Goal: Information Seeking & Learning: Learn about a topic

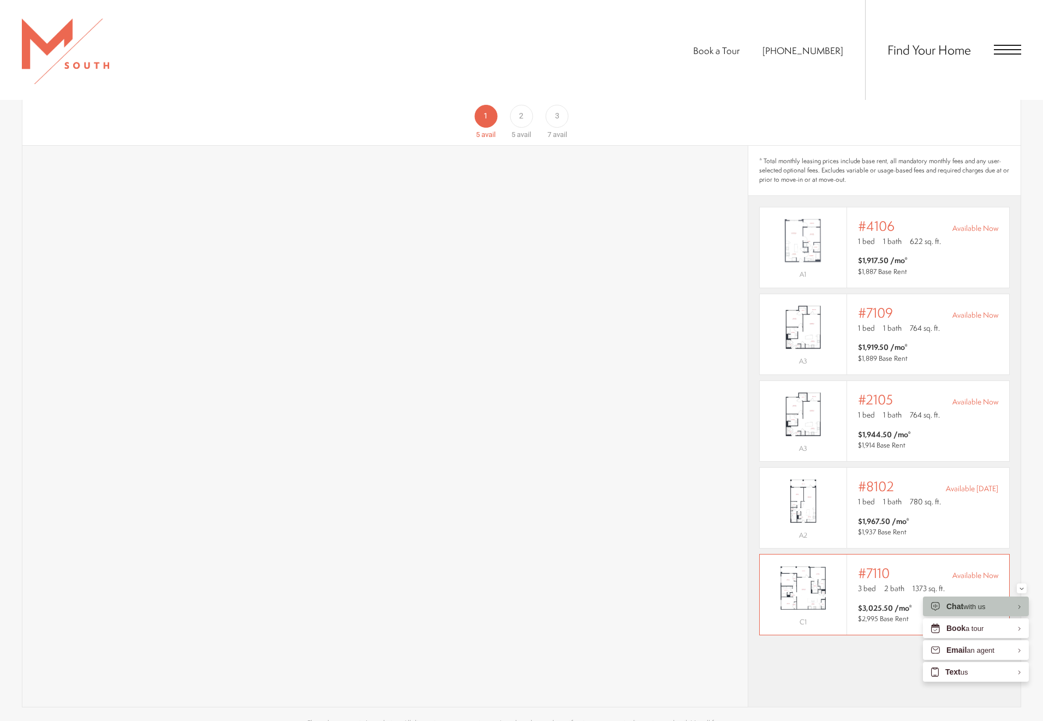
scroll to position [608, 0]
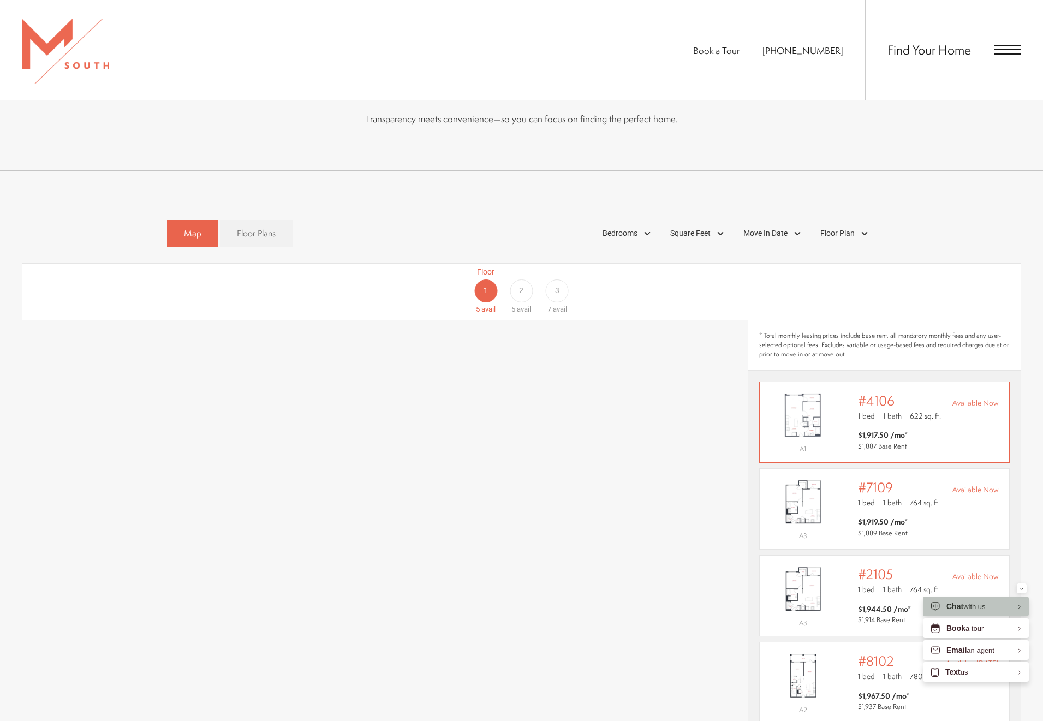
click at [875, 408] on div "Outside price filter range #4106 Available Now 1 bed 1 bath 622 sq. ft. $1,917.…" at bounding box center [928, 422] width 140 height 58
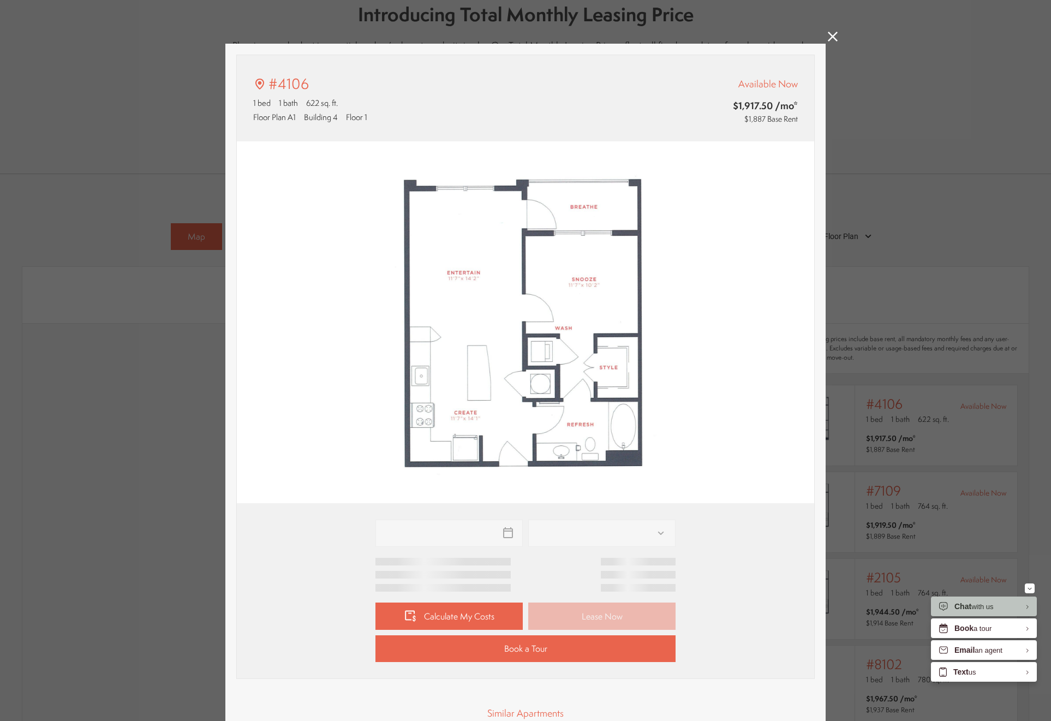
type input "**********"
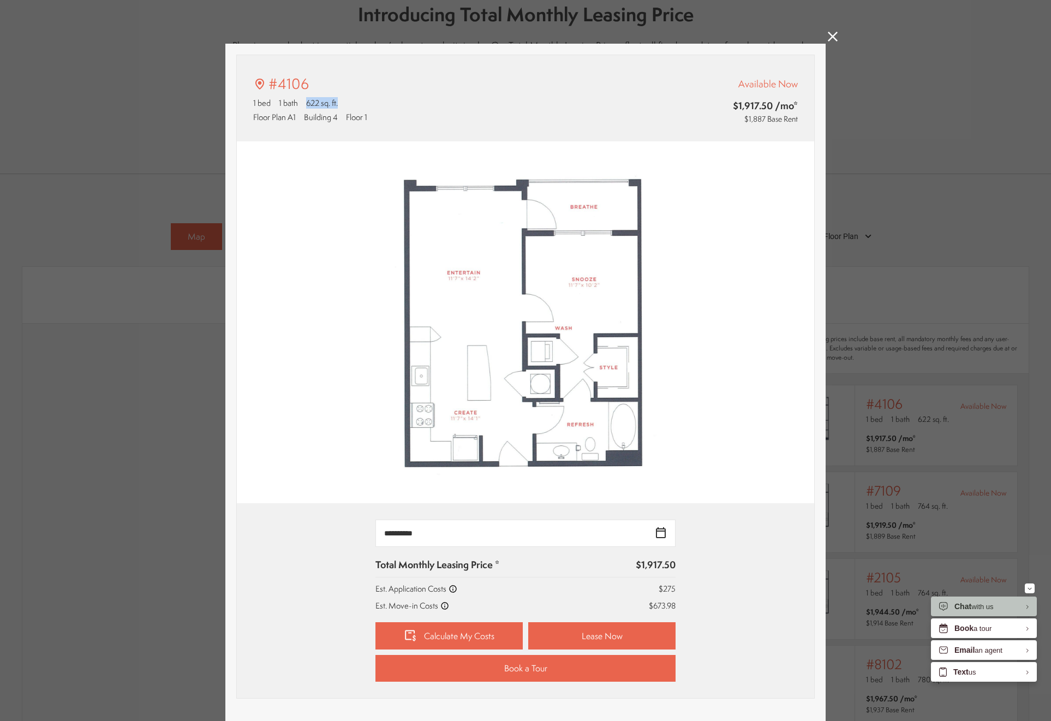
drag, startPoint x: 306, startPoint y: 100, endPoint x: 359, endPoint y: 104, distance: 53.1
click at [359, 104] on div "1 bed 1 bath 622 sq. ft." at bounding box center [388, 102] width 271 height 11
drag, startPoint x: 347, startPoint y: 124, endPoint x: 242, endPoint y: 105, distance: 105.9
click at [242, 105] on div "#4106 1 bed 1 bath 622 sq. ft. Floor Plan A1 Building 4 Floor 1 Available Now $…" at bounding box center [525, 98] width 577 height 86
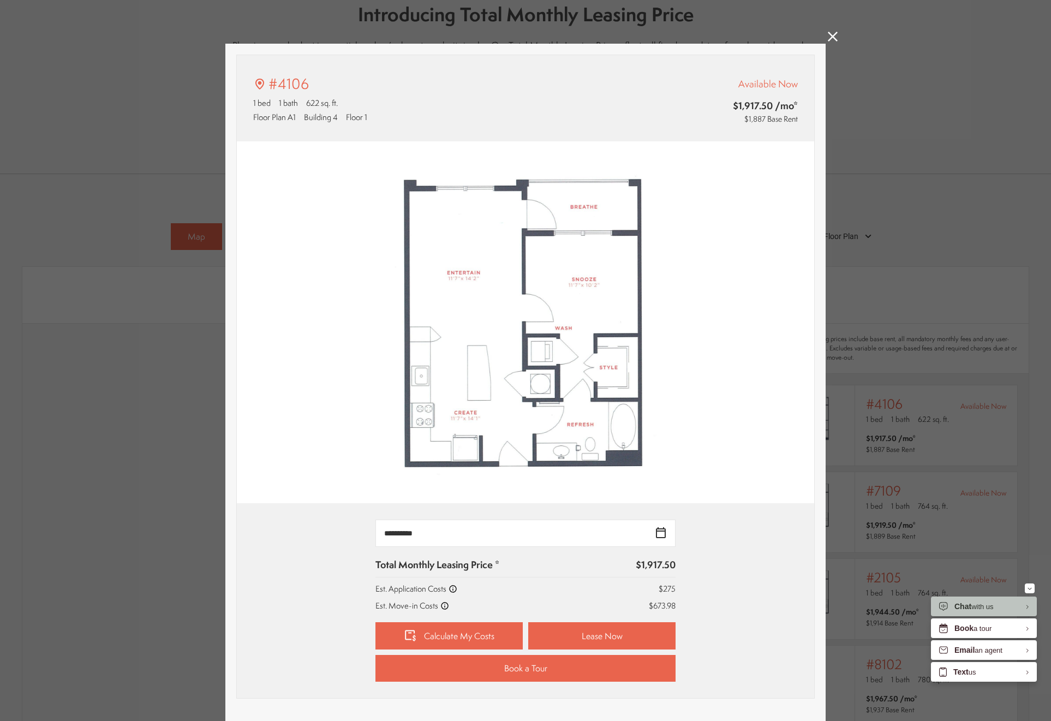
click at [242, 105] on div "#4106 1 bed 1 bath 622 sq. ft. Floor Plan A1 Building 4 Floor 1 Available Now $…" at bounding box center [525, 98] width 577 height 86
drag, startPoint x: 441, startPoint y: 559, endPoint x: 650, endPoint y: 565, distance: 208.5
click at [650, 565] on div "Total Monthly Leasing Price * $1,917.50" at bounding box center [525, 568] width 300 height 20
click at [654, 565] on p "$1,917.50" at bounding box center [656, 565] width 40 height 14
drag, startPoint x: 678, startPoint y: 568, endPoint x: 584, endPoint y: 557, distance: 94.6
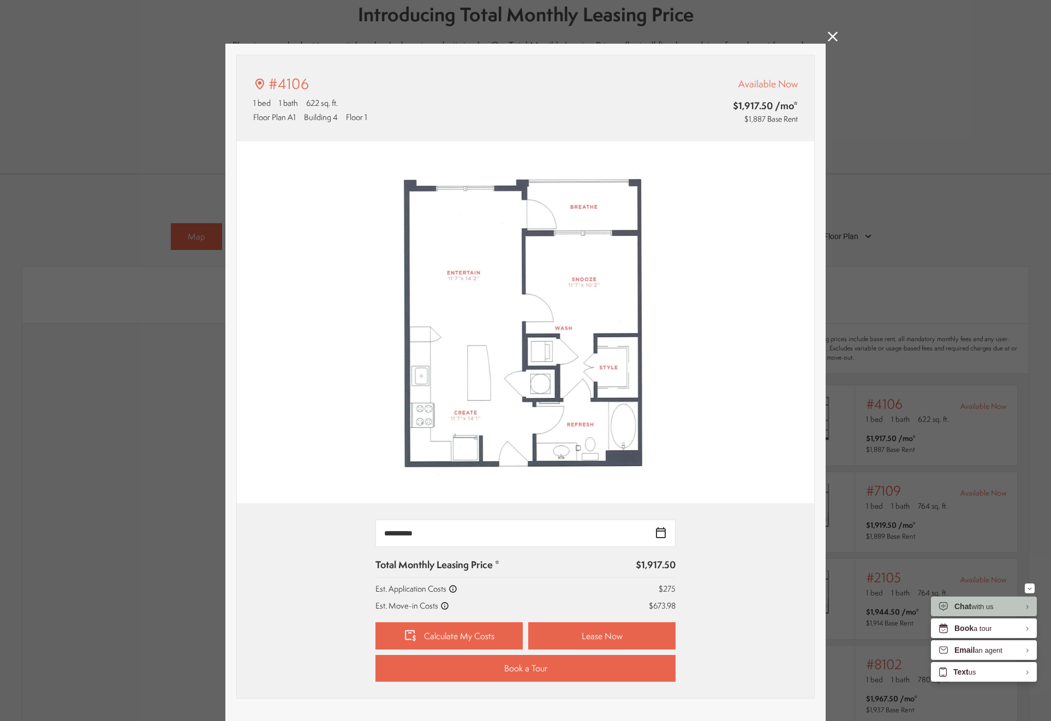
click at [584, 557] on div "**********" at bounding box center [525, 601] width 545 height 162
click at [584, 557] on div "**********" at bounding box center [525, 601] width 300 height 162
click at [828, 41] on link at bounding box center [833, 38] width 10 height 13
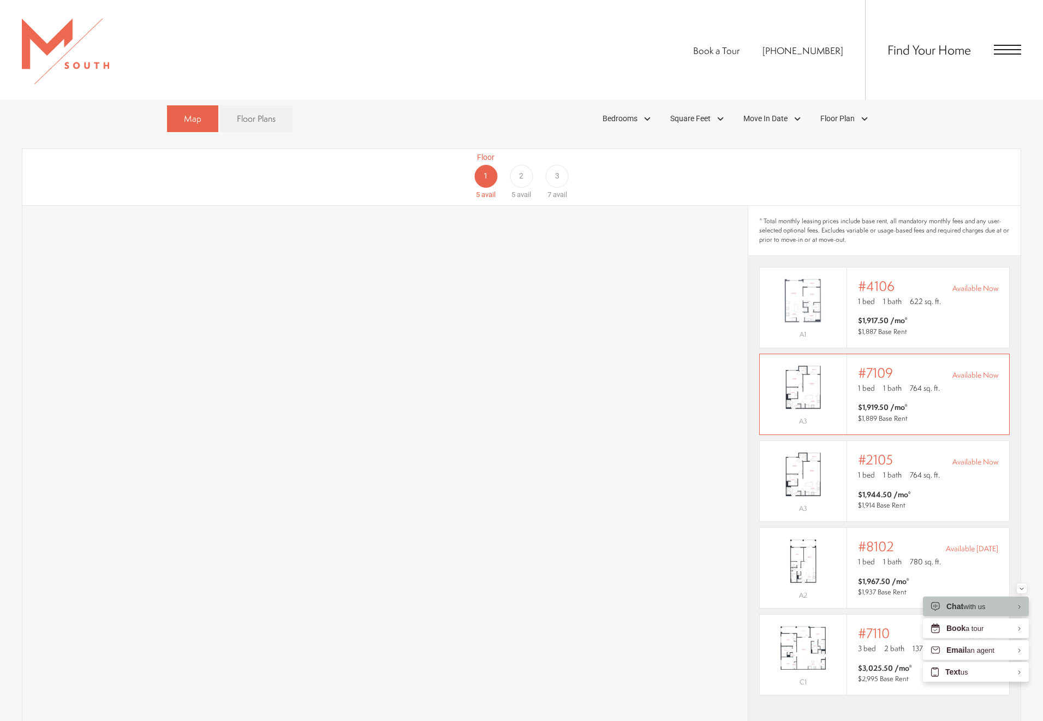
scroll to position [763, 0]
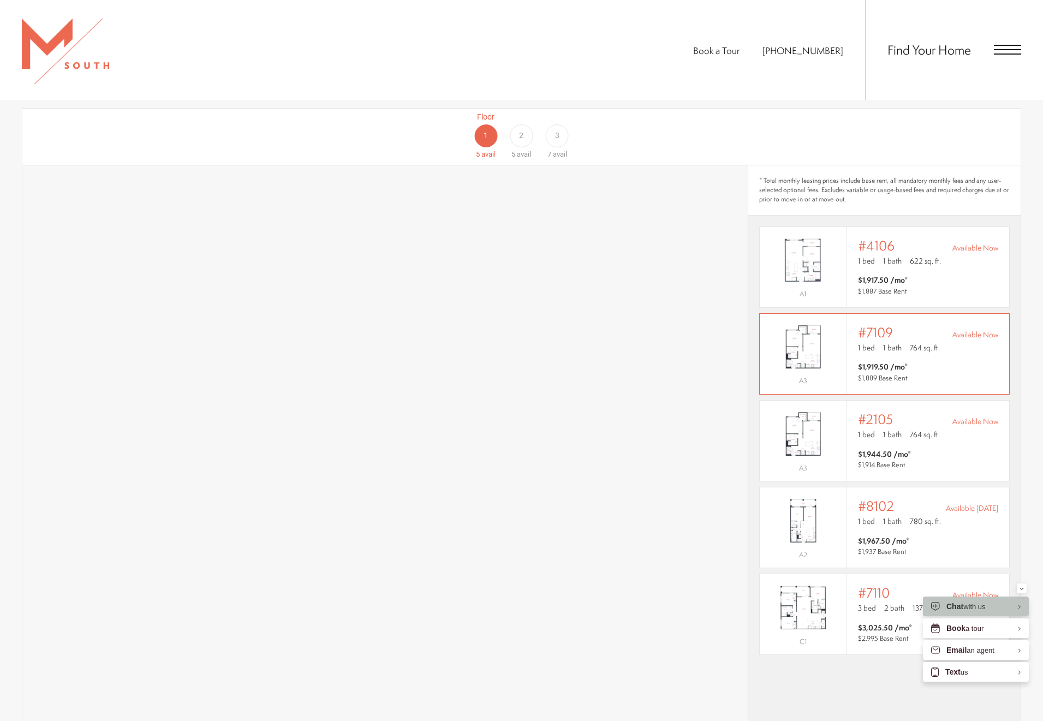
click at [888, 342] on span "1 bath" at bounding box center [892, 347] width 19 height 11
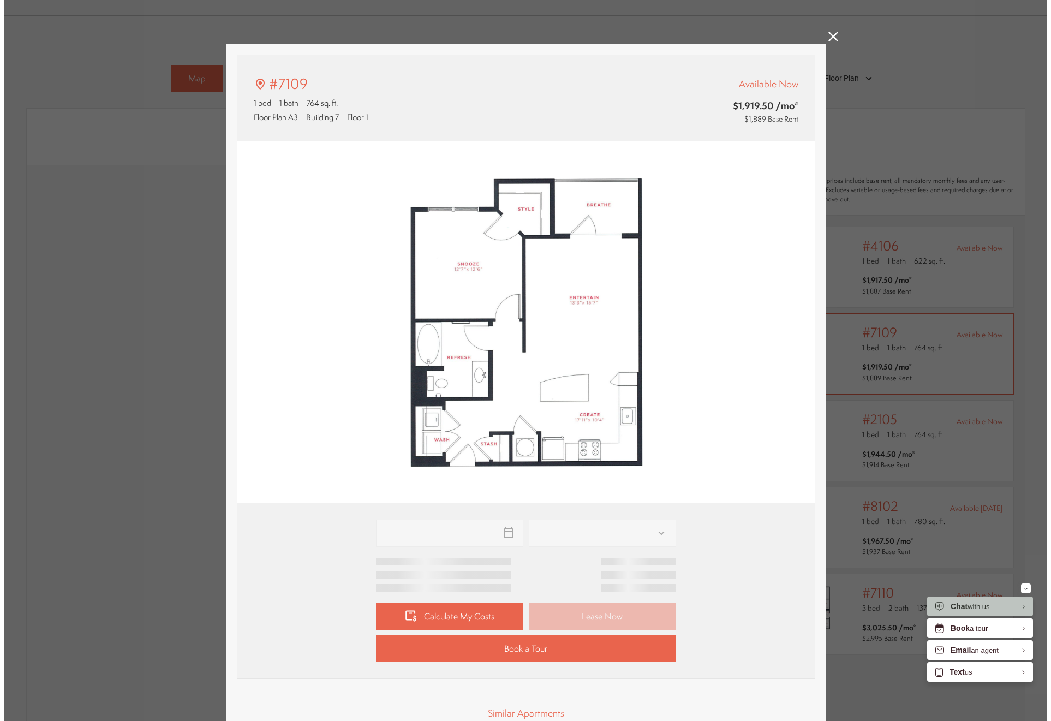
scroll to position [0, 0]
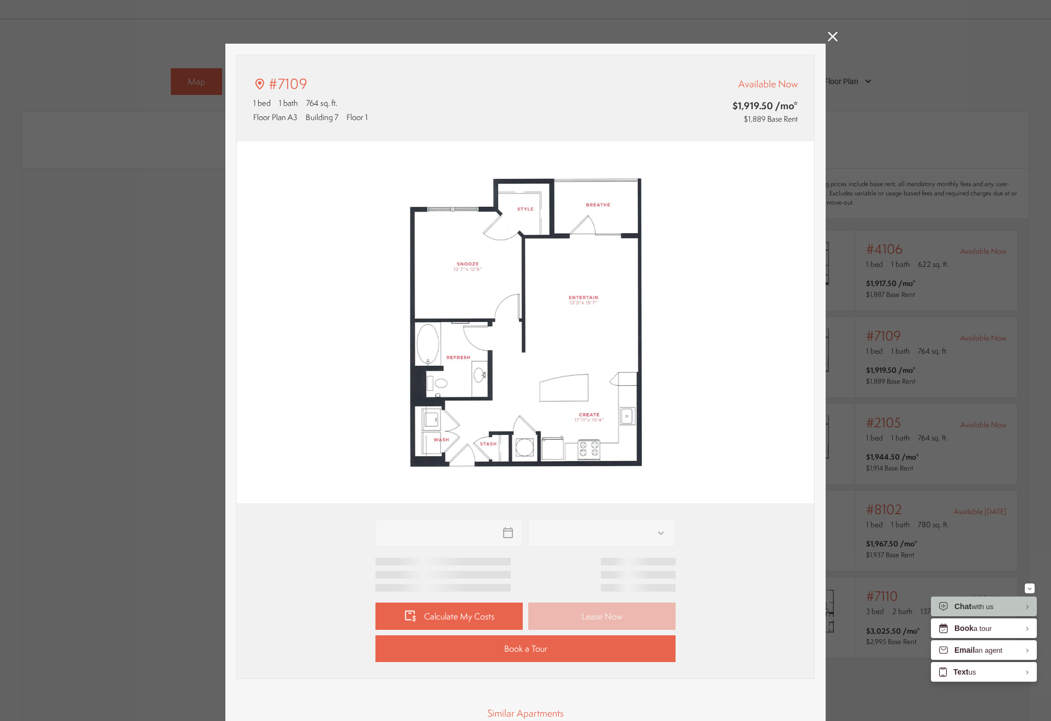
type input "**********"
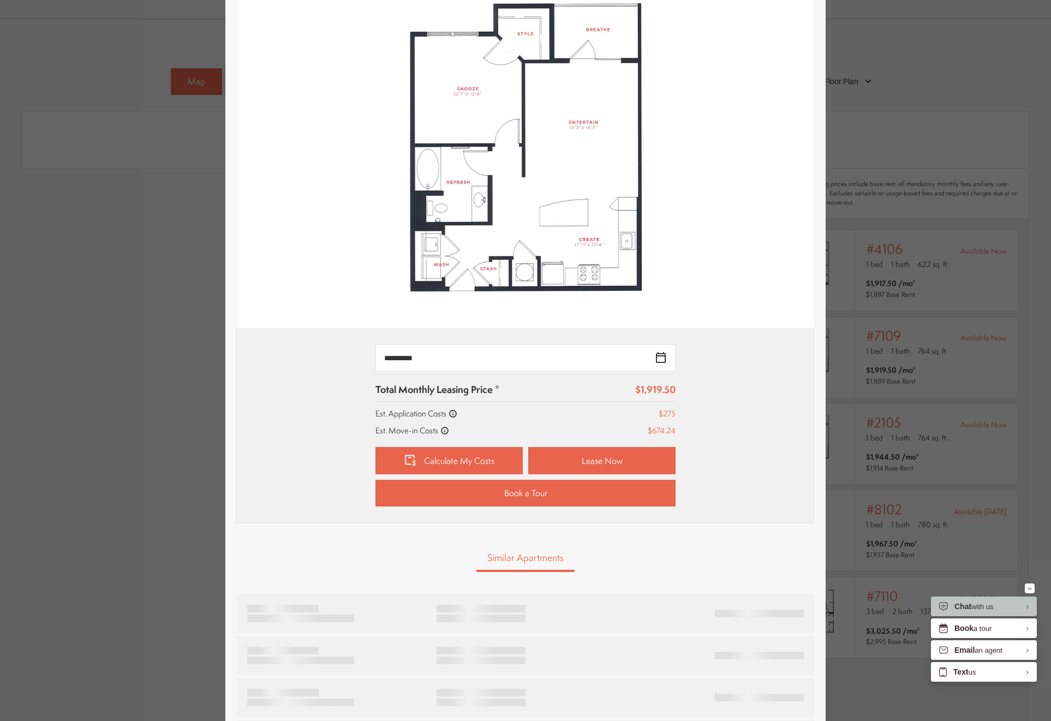
scroll to position [16, 0]
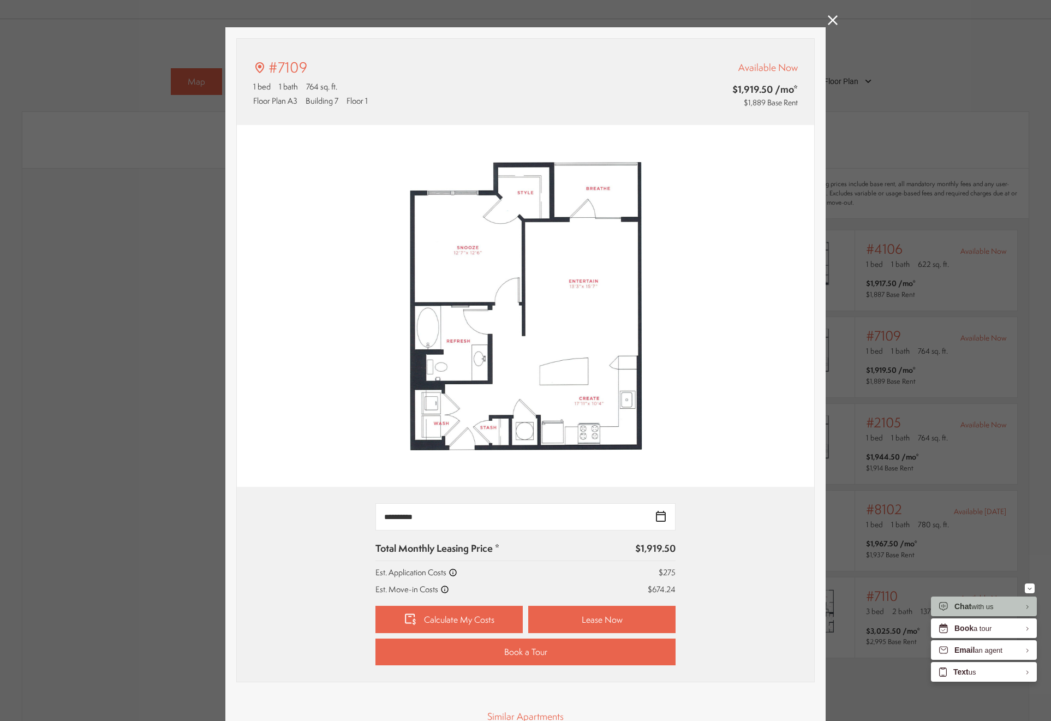
drag, startPoint x: 677, startPoint y: 593, endPoint x: 626, endPoint y: 583, distance: 52.1
click at [621, 588] on div "**********" at bounding box center [525, 584] width 545 height 162
click at [626, 583] on div "Est. Move-in Costs $674.24" at bounding box center [525, 588] width 300 height 11
click at [690, 576] on div "**********" at bounding box center [525, 584] width 545 height 162
click at [689, 581] on div "**********" at bounding box center [525, 584] width 545 height 162
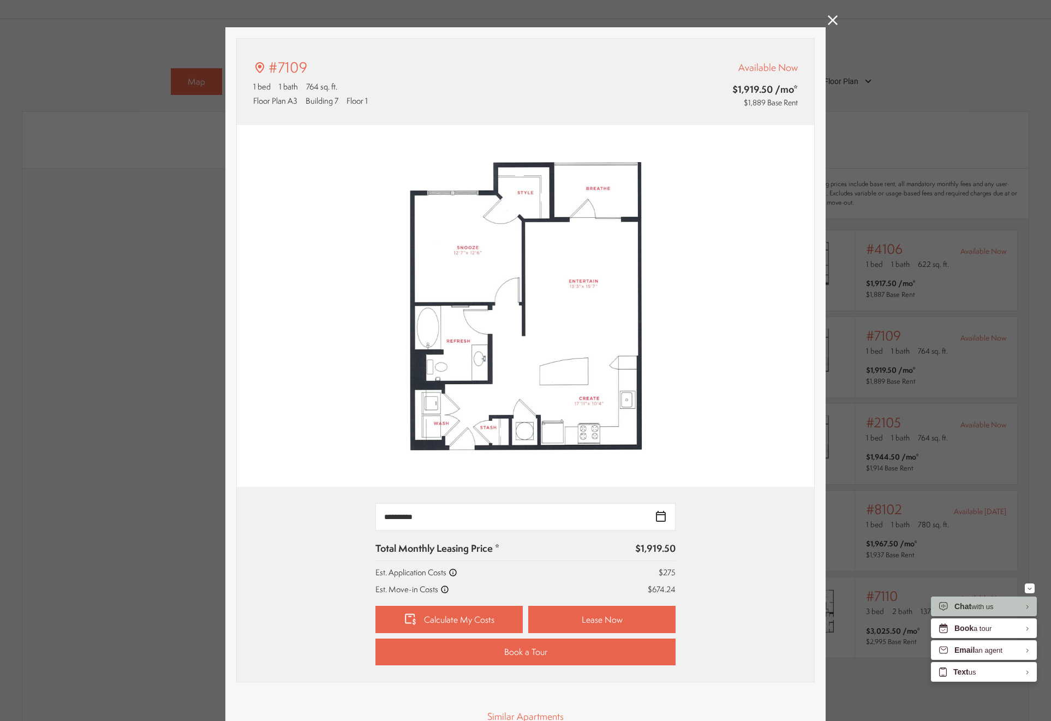
scroll to position [38, 0]
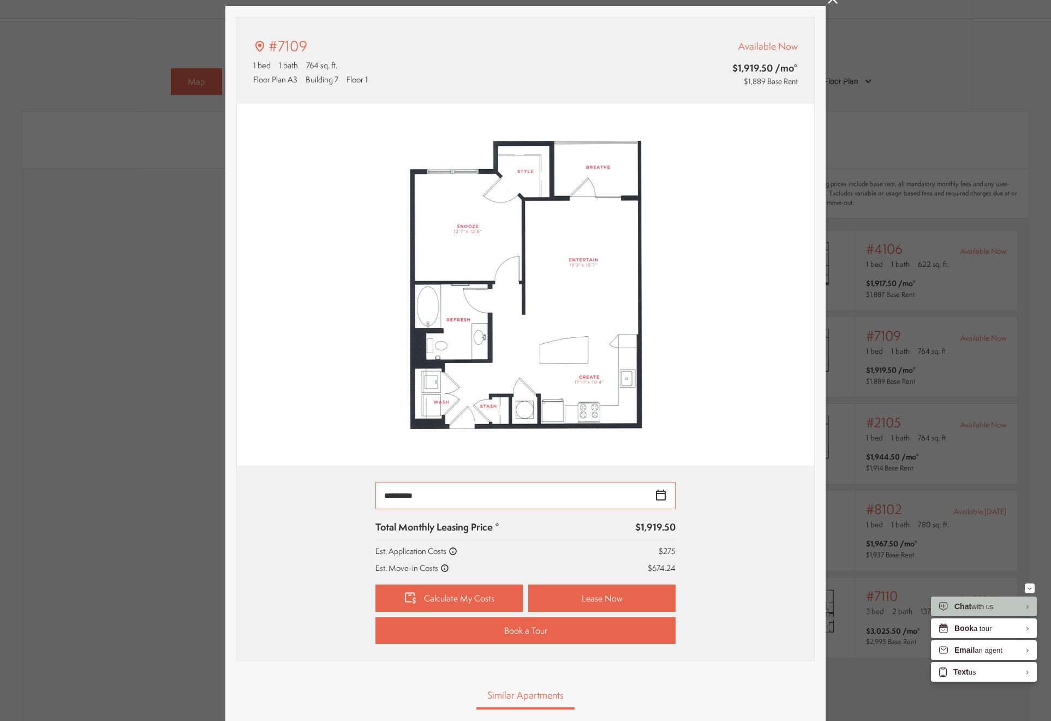
click at [665, 498] on input "**********" at bounding box center [525, 495] width 300 height 27
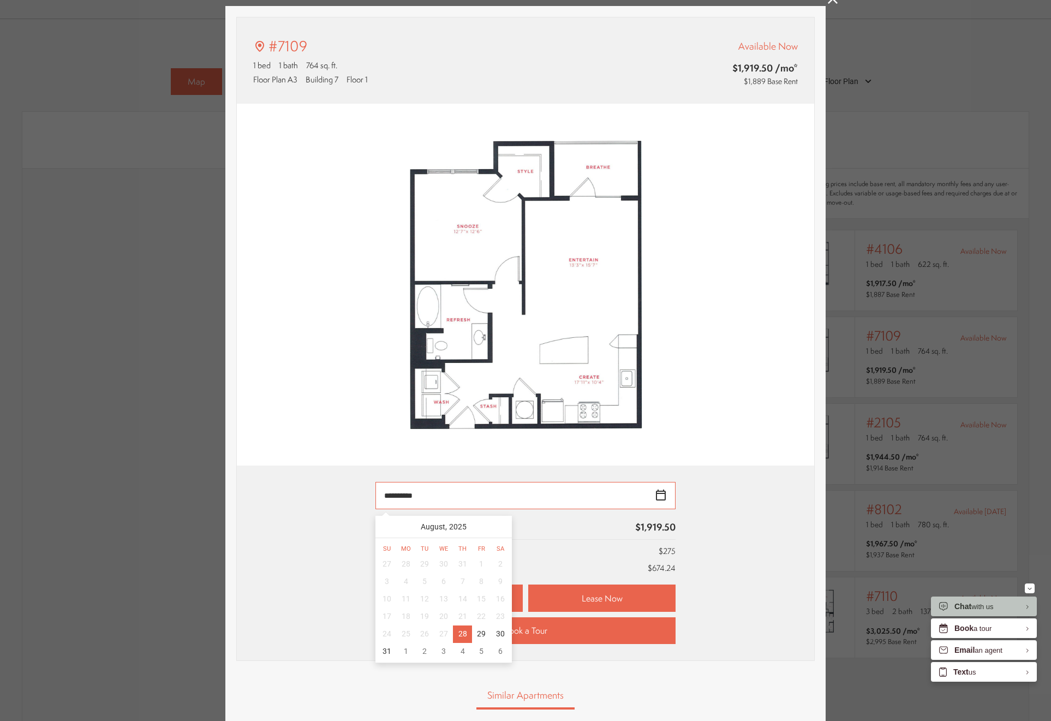
click at [661, 498] on input "**********" at bounding box center [525, 495] width 300 height 27
click at [724, 459] on img at bounding box center [525, 285] width 577 height 362
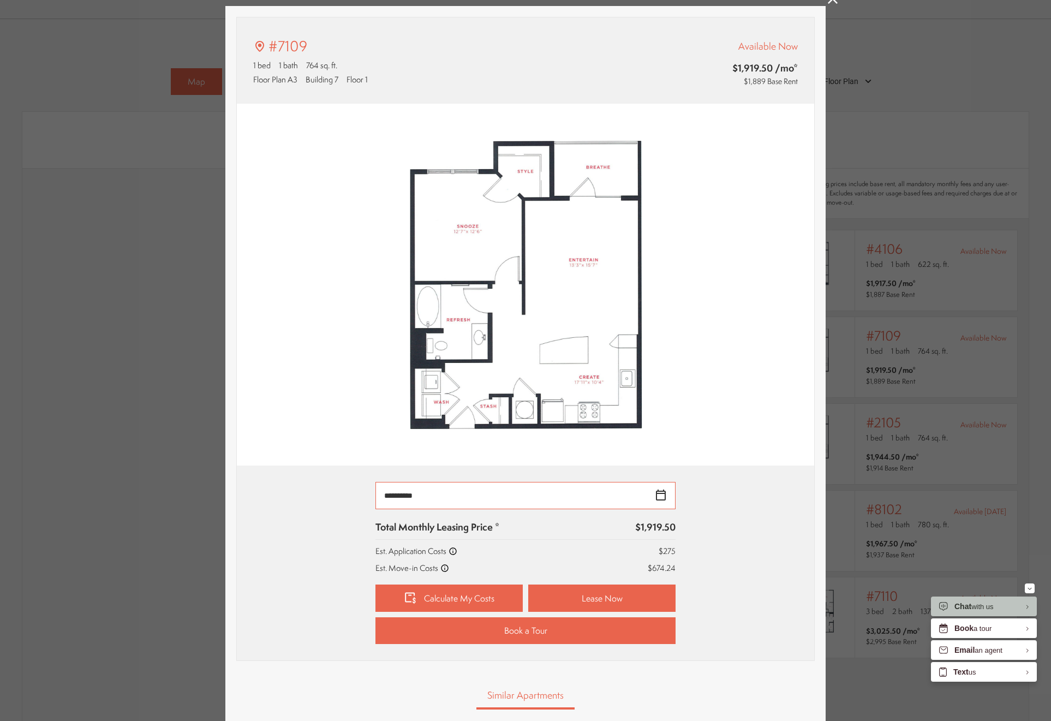
click at [663, 495] on input "**********" at bounding box center [525, 495] width 300 height 27
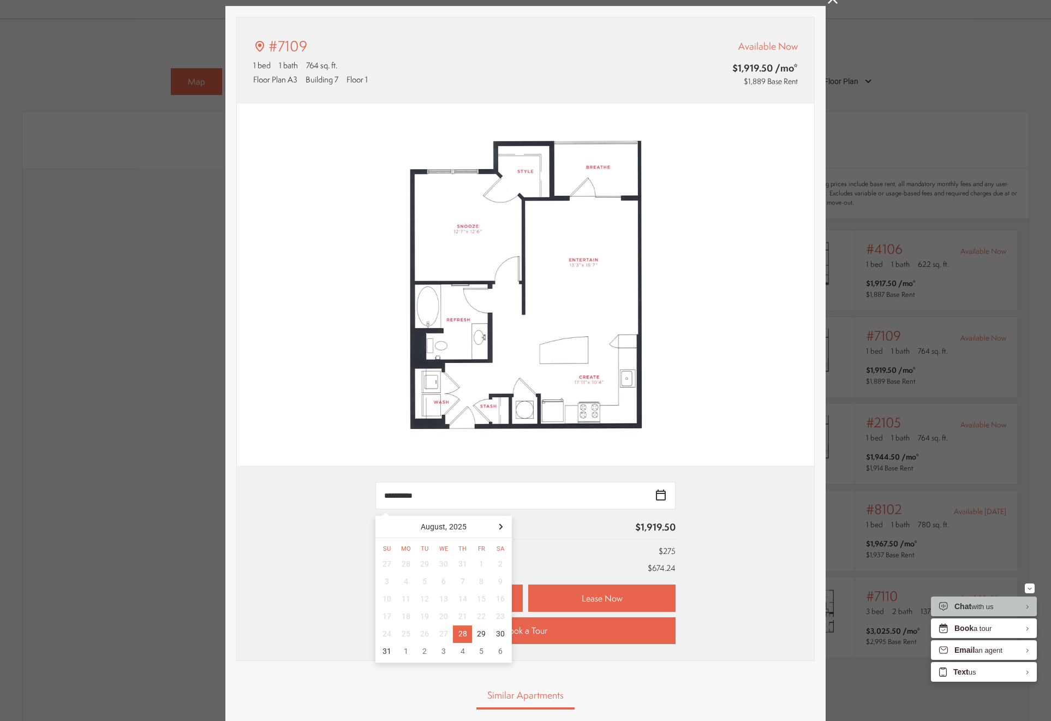
click at [720, 470] on div "**********" at bounding box center [525, 562] width 577 height 195
click at [655, 499] on input "**********" at bounding box center [525, 495] width 300 height 27
click at [498, 532] on div at bounding box center [500, 526] width 17 height 17
click at [380, 530] on div at bounding box center [386, 526] width 17 height 17
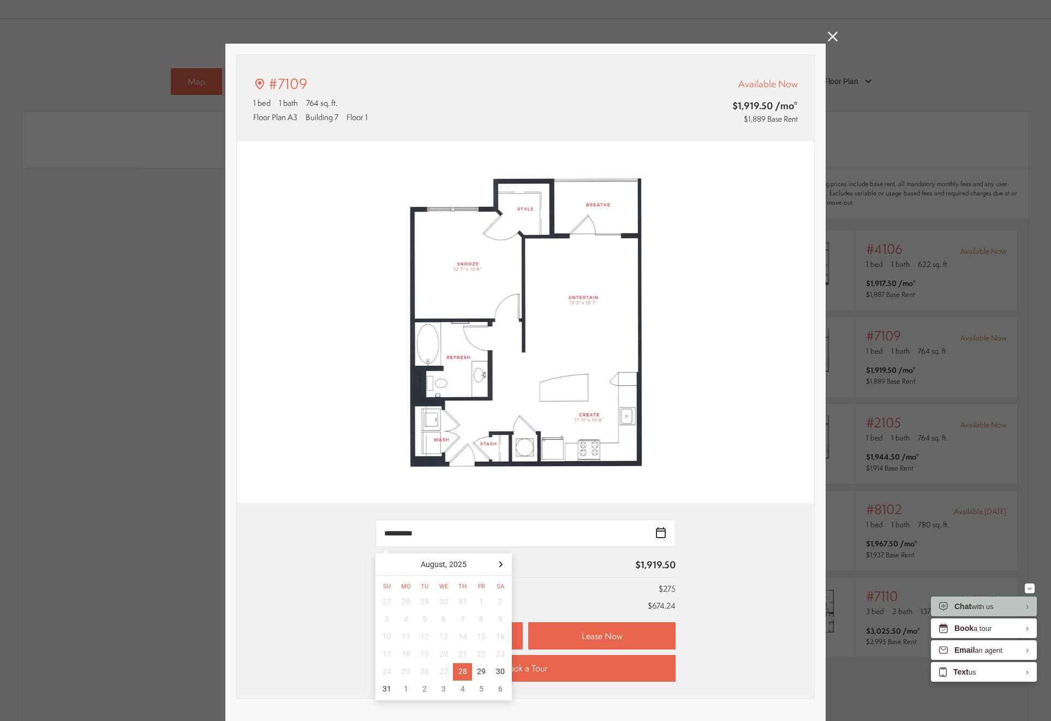
click at [757, 441] on img at bounding box center [525, 322] width 577 height 362
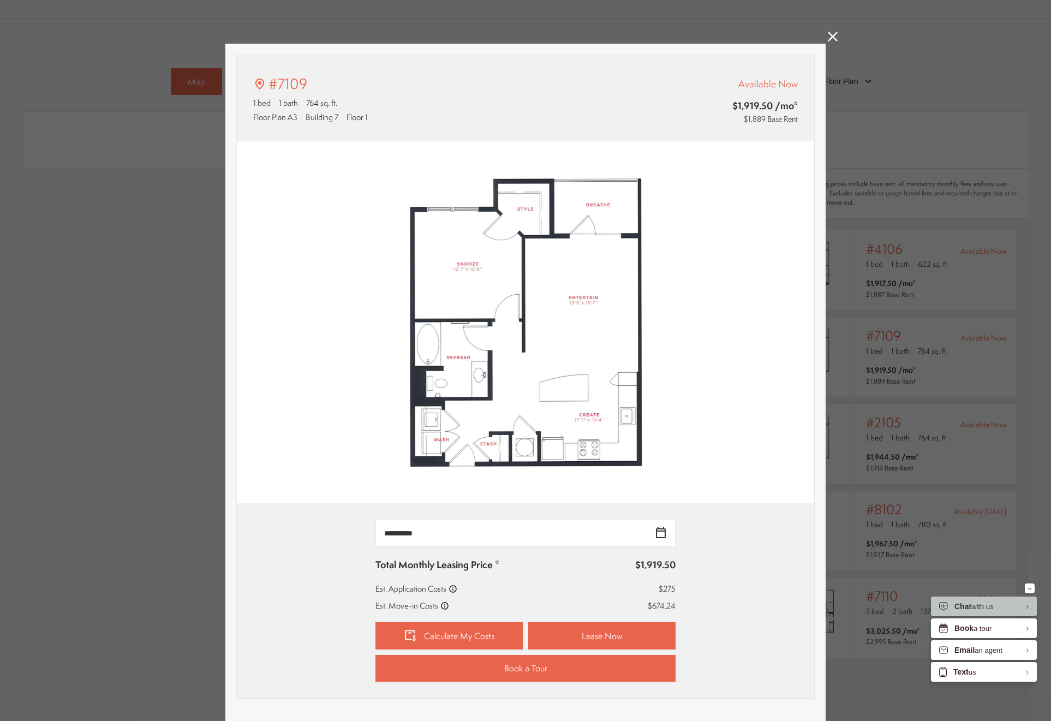
click at [828, 39] on icon at bounding box center [833, 37] width 10 height 10
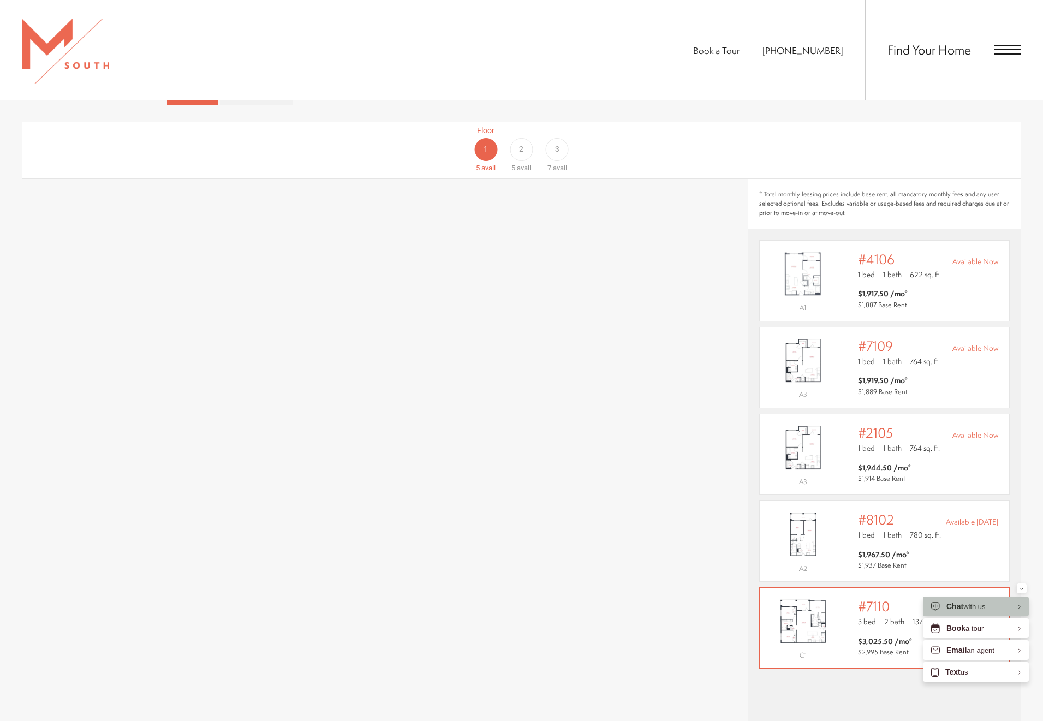
scroll to position [694, 0]
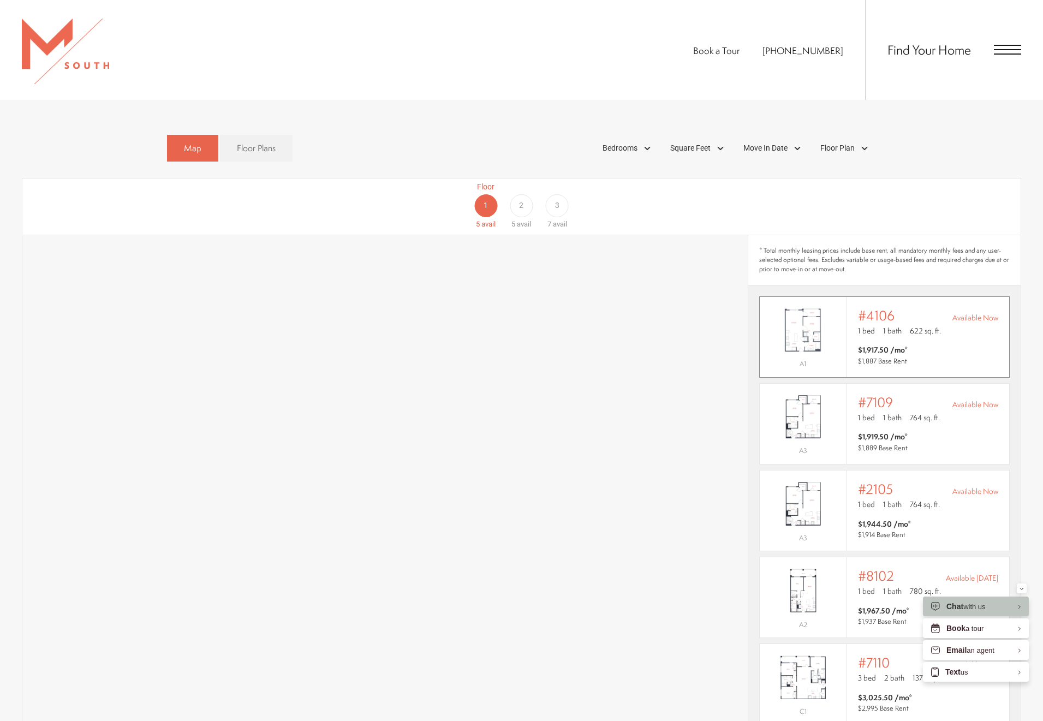
click at [884, 325] on span "1 bath" at bounding box center [892, 330] width 19 height 11
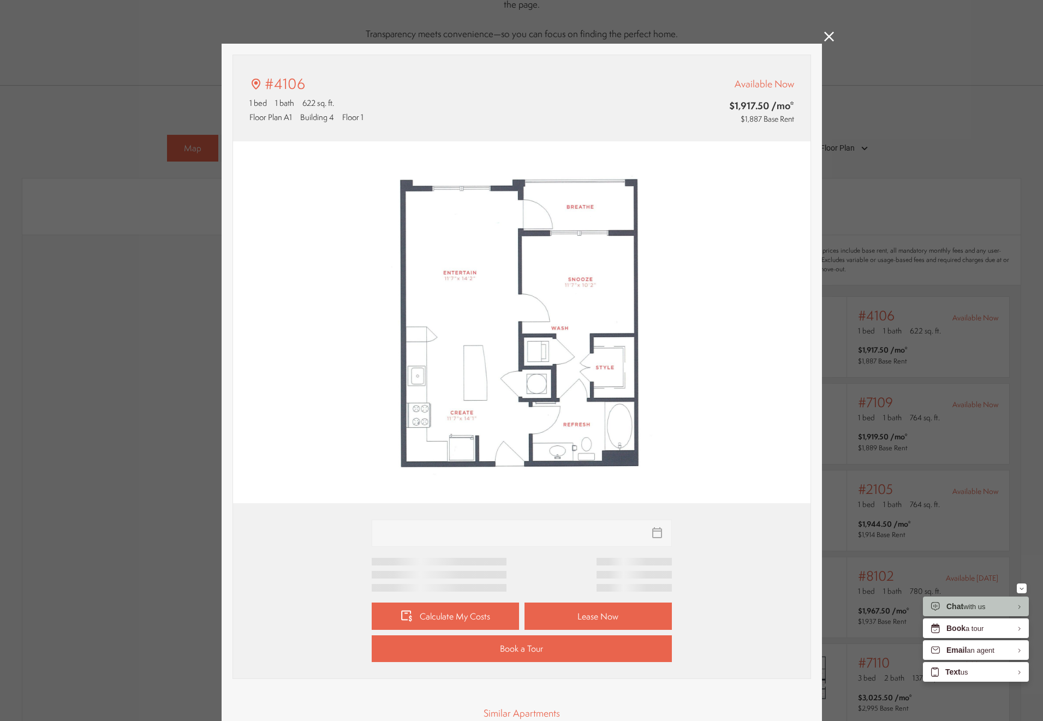
type input "**********"
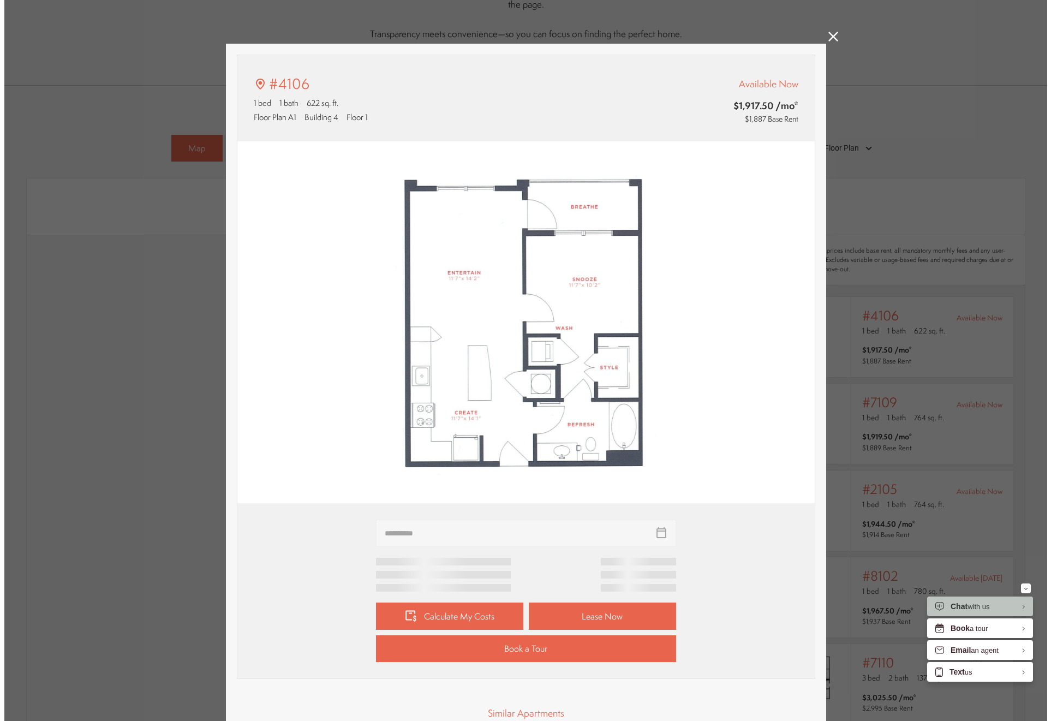
scroll to position [0, 0]
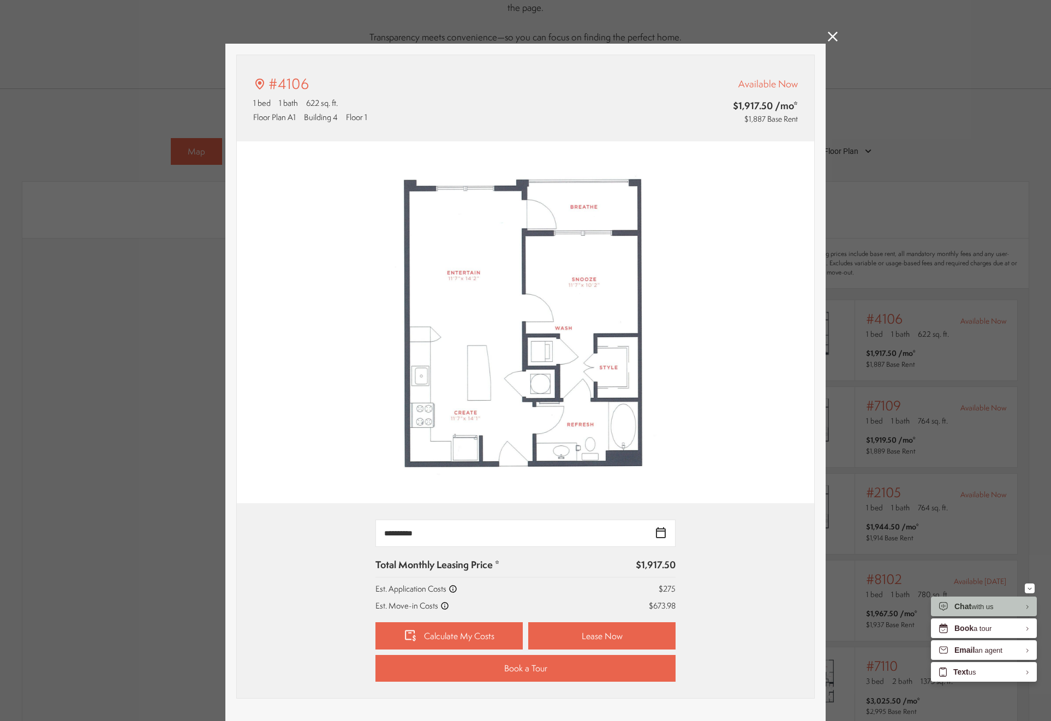
click at [828, 38] on icon at bounding box center [833, 37] width 10 height 10
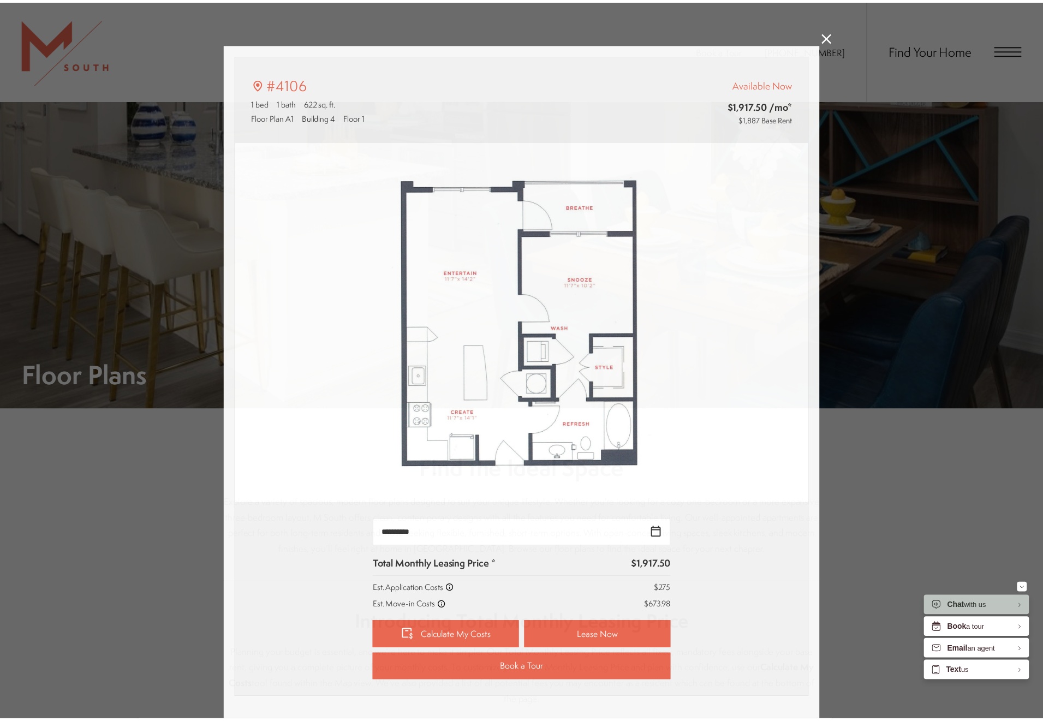
scroll to position [694, 0]
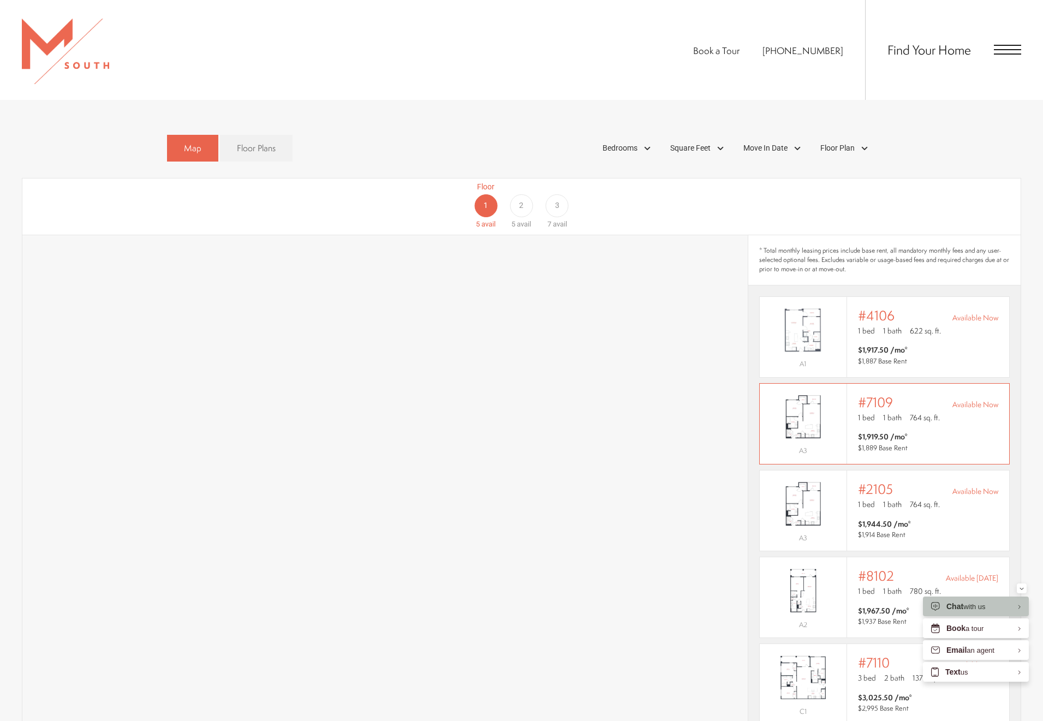
click at [960, 412] on p "1 bed 1 bath 764 sq. ft." at bounding box center [928, 417] width 140 height 11
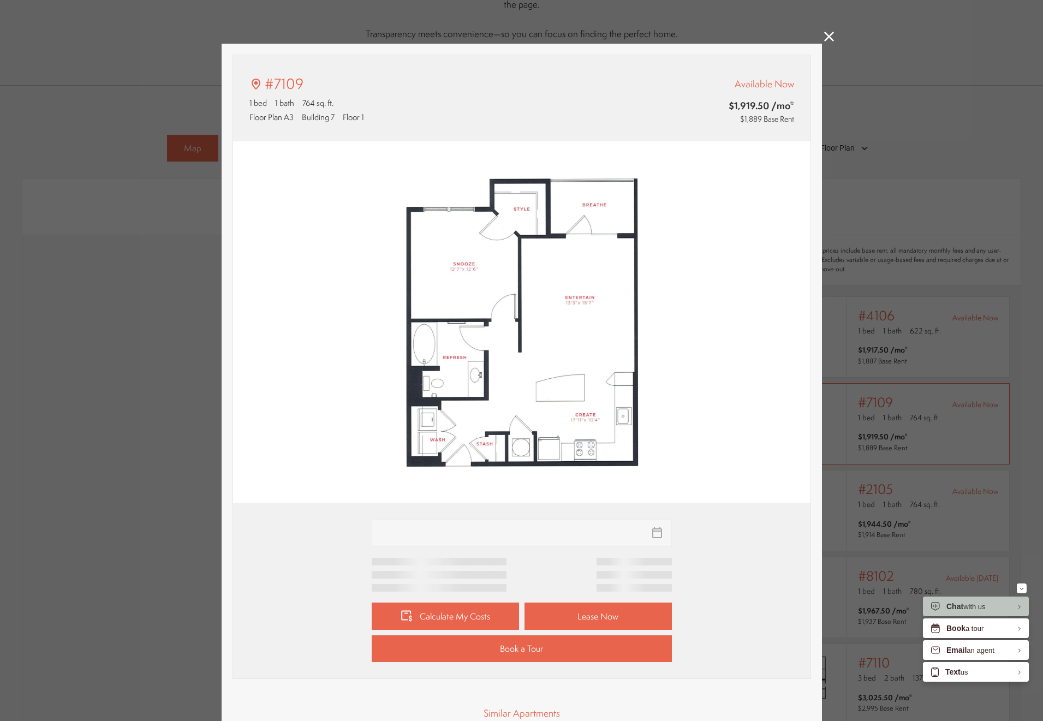
type input "**********"
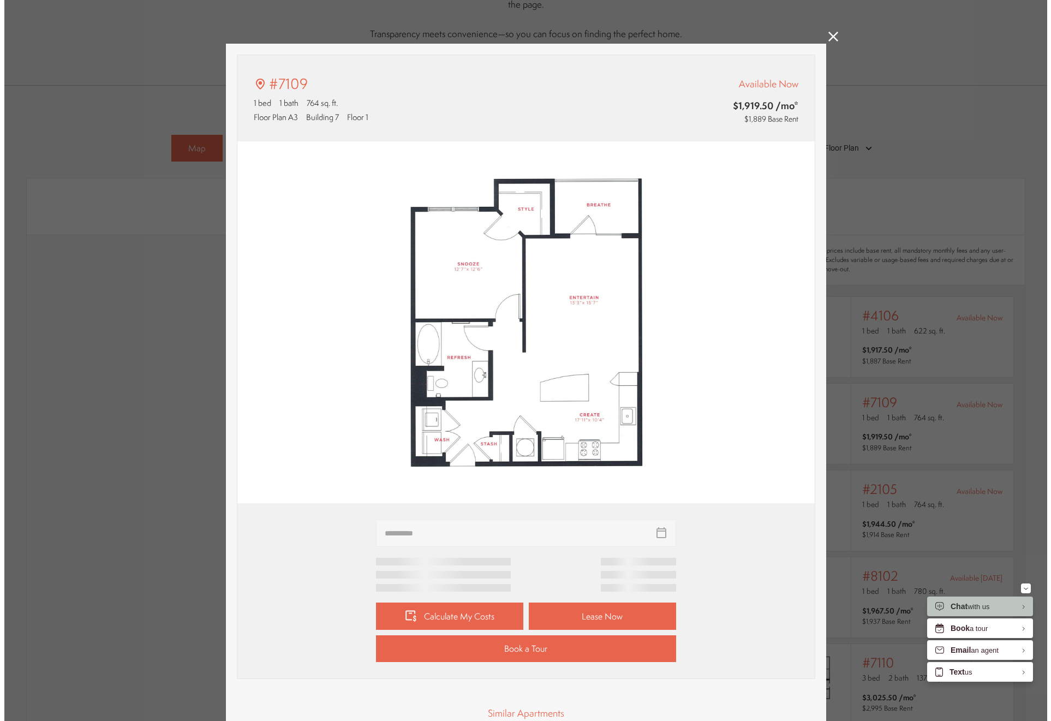
scroll to position [0, 0]
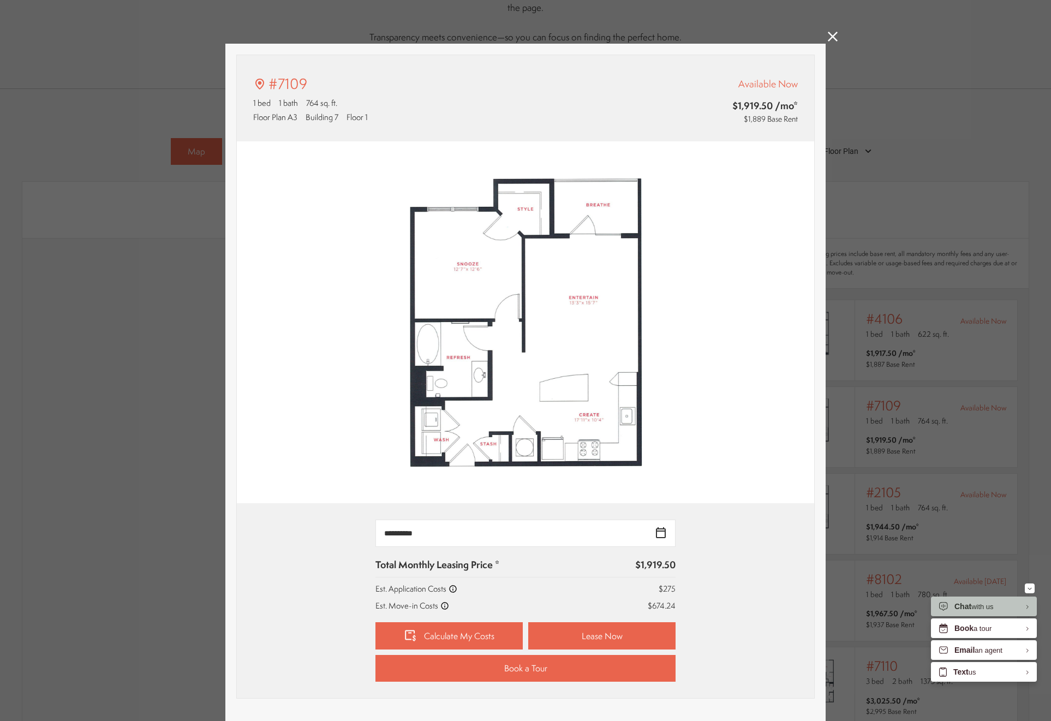
click at [828, 41] on icon at bounding box center [833, 37] width 10 height 10
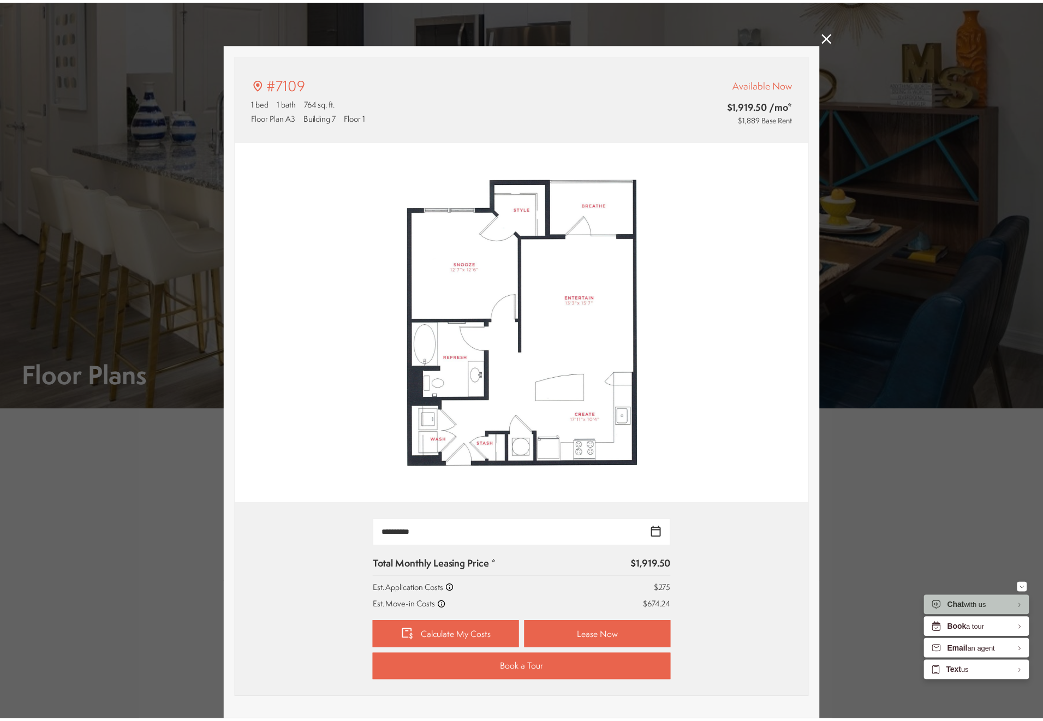
scroll to position [694, 0]
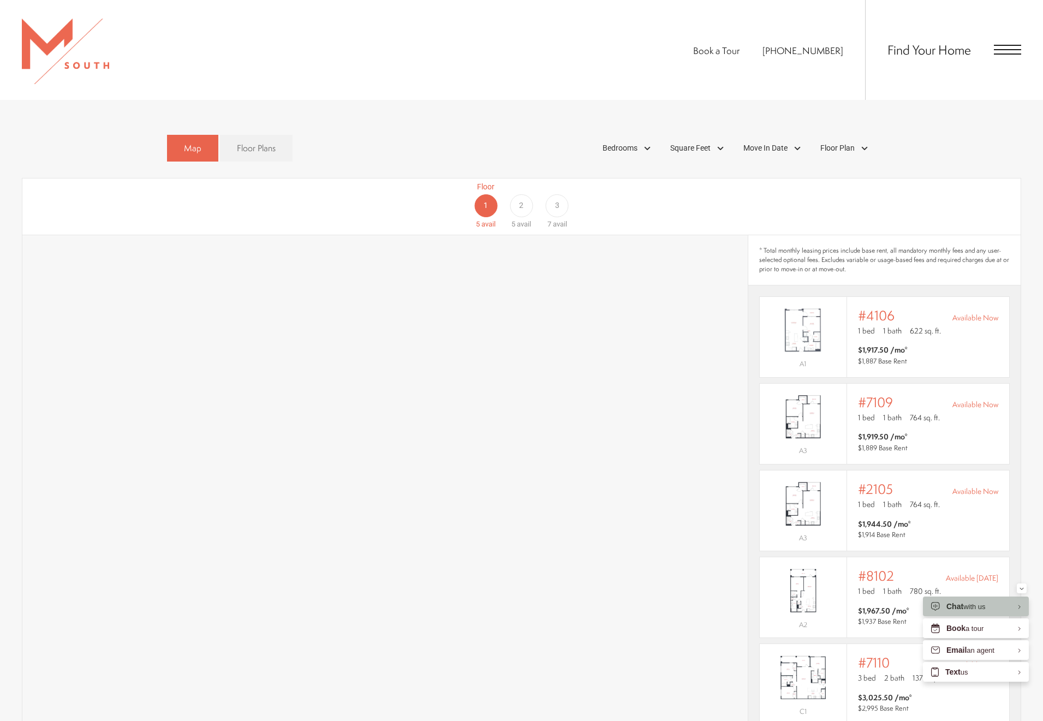
click at [517, 195] on div "2" at bounding box center [521, 205] width 23 height 23
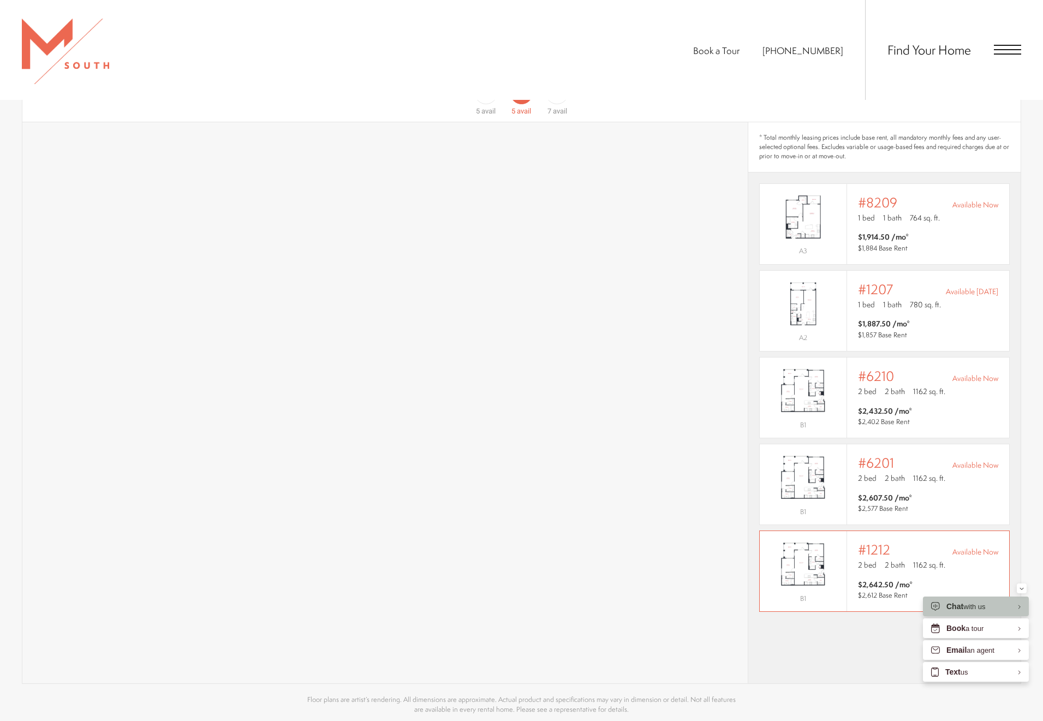
scroll to position [714, 0]
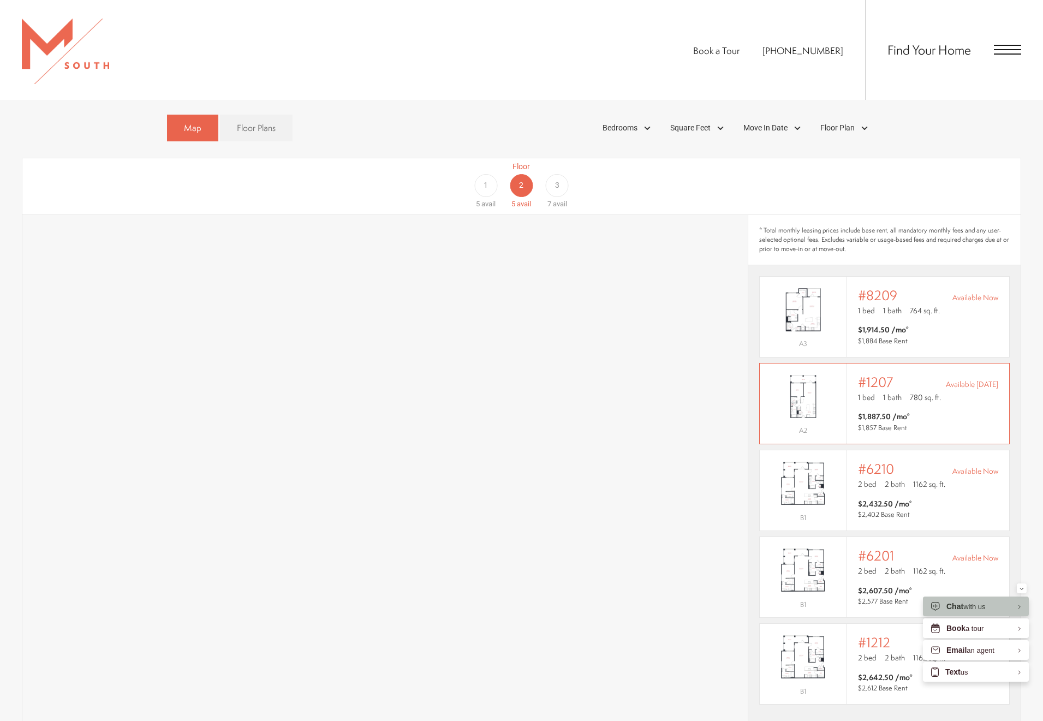
click at [899, 374] on div "#1207 Available [DATE]" at bounding box center [928, 381] width 140 height 15
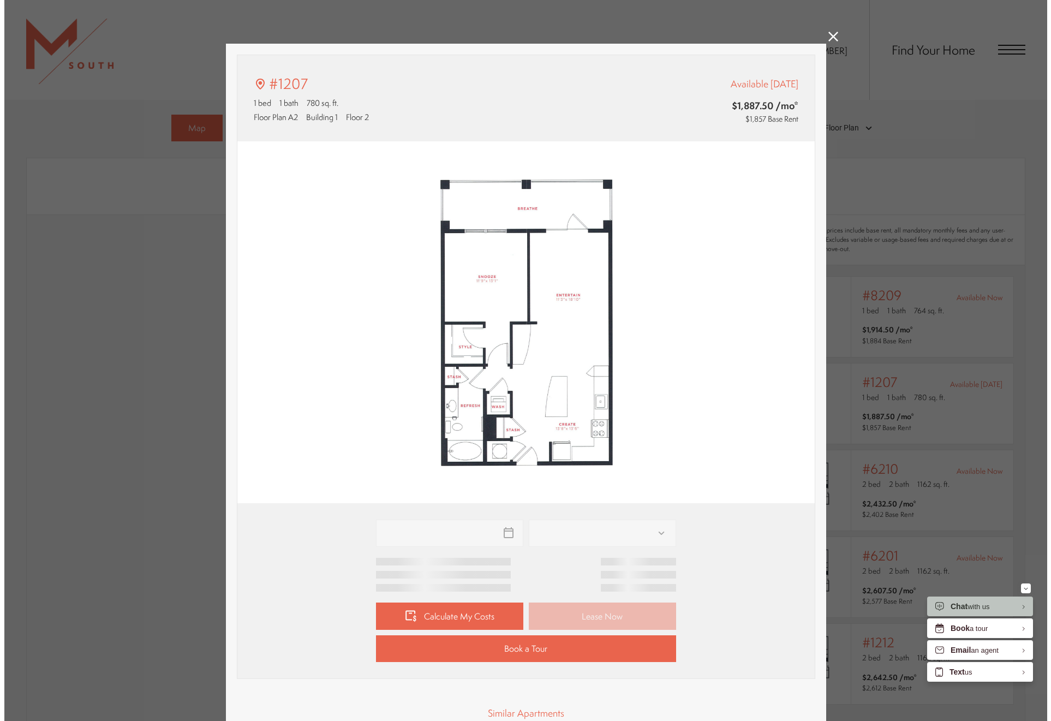
scroll to position [0, 0]
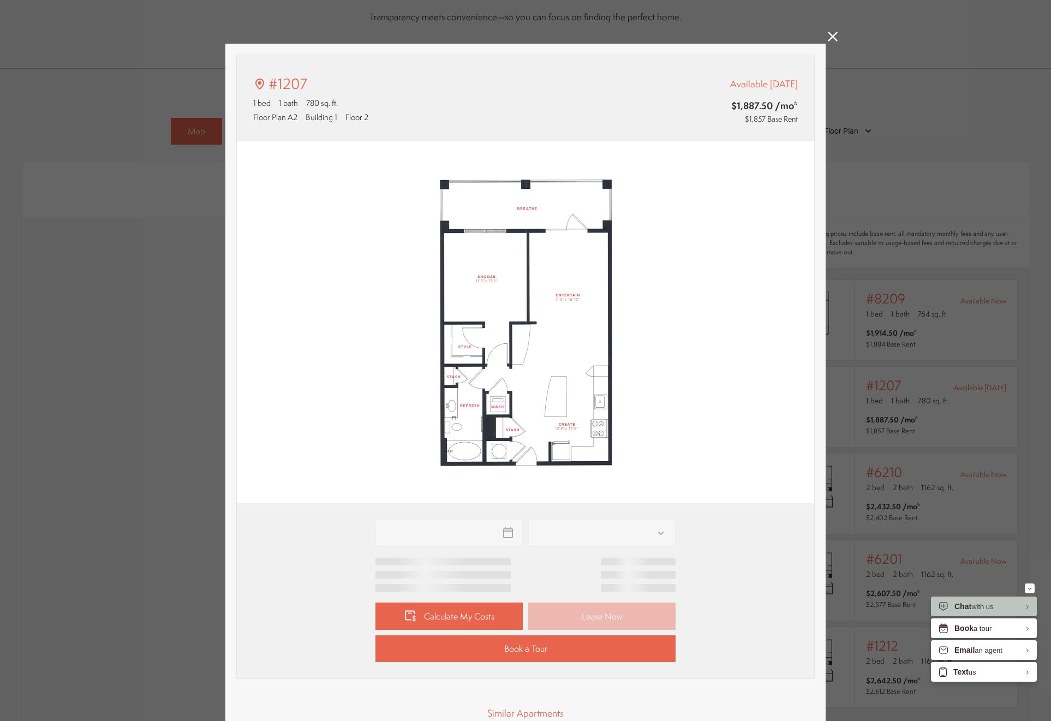
type input "**********"
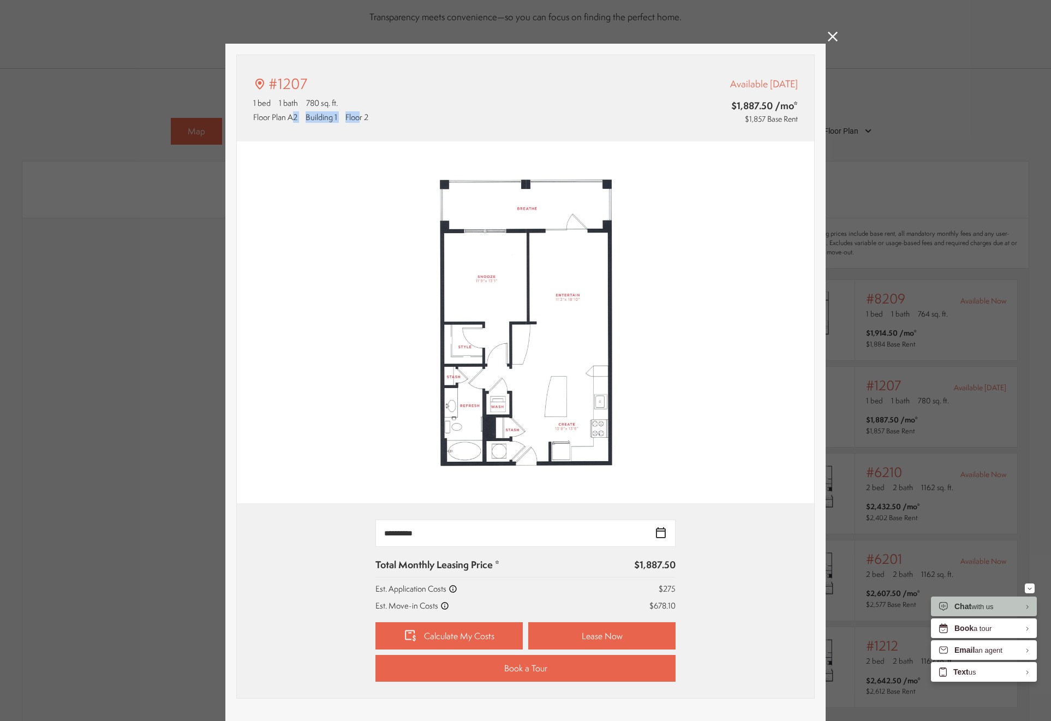
drag, startPoint x: 288, startPoint y: 117, endPoint x: 359, endPoint y: 117, distance: 71.5
click at [359, 117] on div "Floor Plan A2 Building 1 Floor 2" at bounding box center [310, 116] width 115 height 11
click at [365, 118] on span "Floor 2" at bounding box center [356, 116] width 23 height 11
drag, startPoint x: 377, startPoint y: 121, endPoint x: 301, endPoint y: 114, distance: 76.2
click at [301, 114] on div "Floor Plan A2 Building 1 Floor 2" at bounding box center [388, 116] width 271 height 11
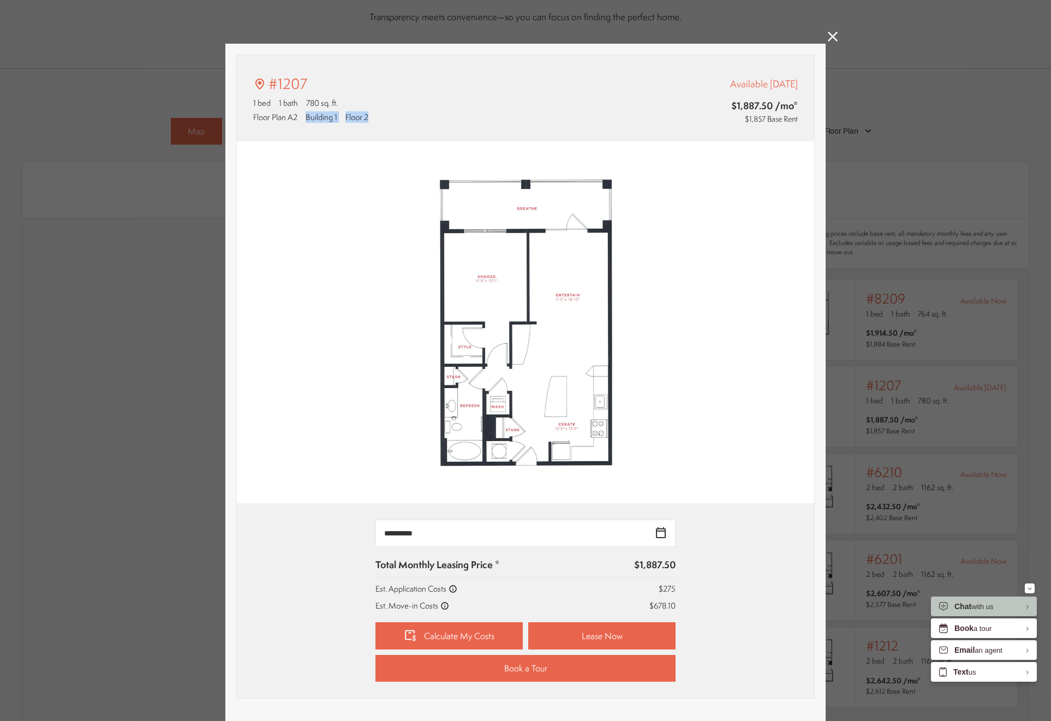
click at [301, 114] on div "Floor Plan A2 Building 1 Floor 2" at bounding box center [310, 116] width 115 height 11
drag, startPoint x: 733, startPoint y: 101, endPoint x: 787, endPoint y: 102, distance: 54.0
click at [787, 102] on span "$1,887.50 /mo*" at bounding box center [734, 106] width 128 height 14
click at [823, 40] on div "#1207 1 bed 1 bath 780 sq. ft. Floor Plan A2 Building 1 Floor 2 Available [DATE…" at bounding box center [525, 360] width 1051 height 721
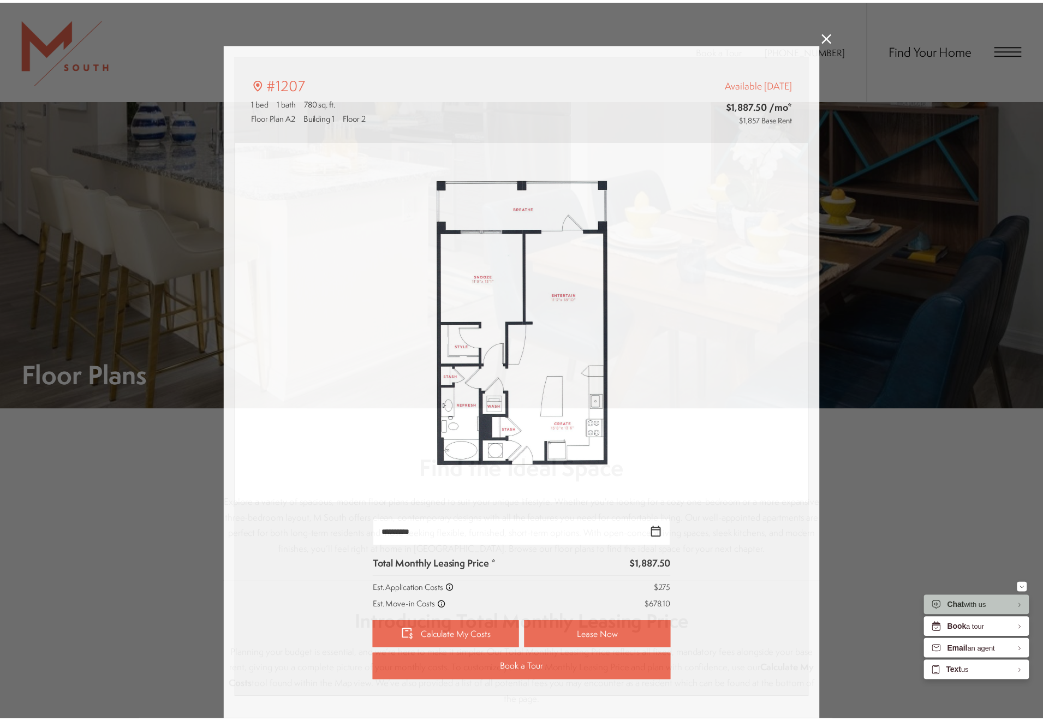
scroll to position [714, 0]
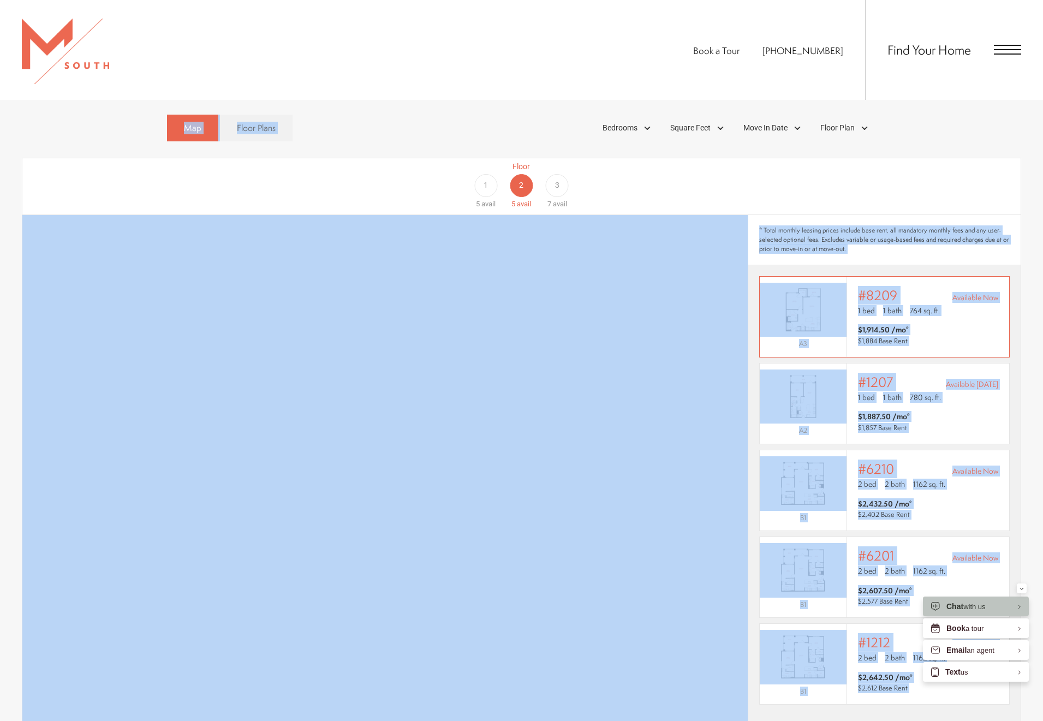
click at [887, 288] on span "#8209" at bounding box center [877, 295] width 39 height 15
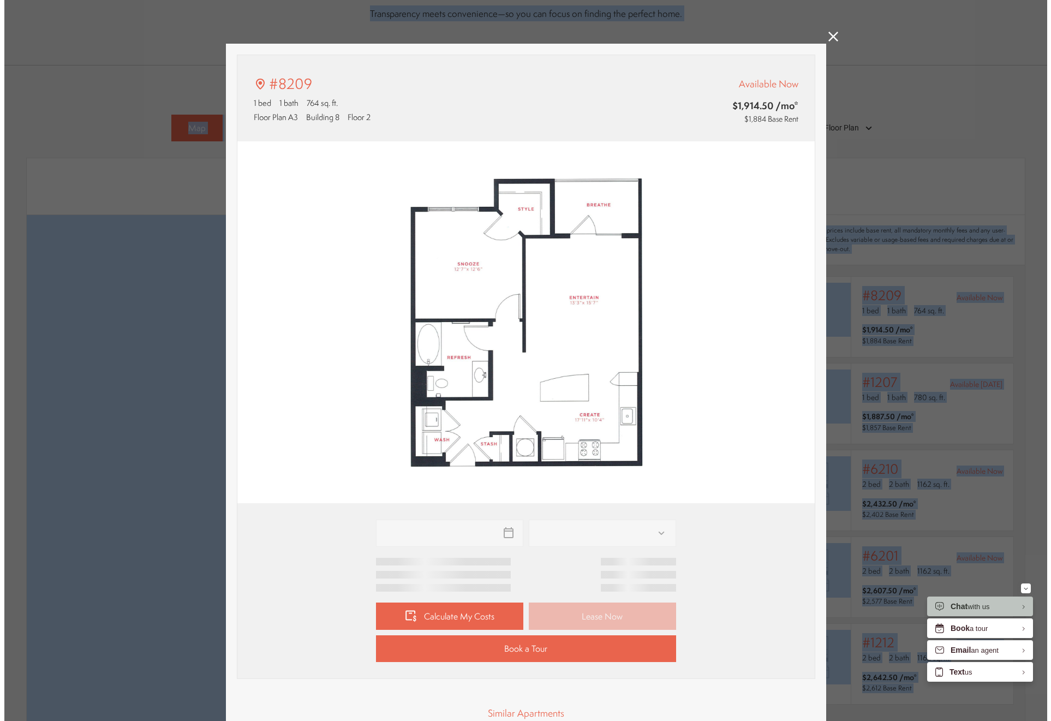
scroll to position [0, 0]
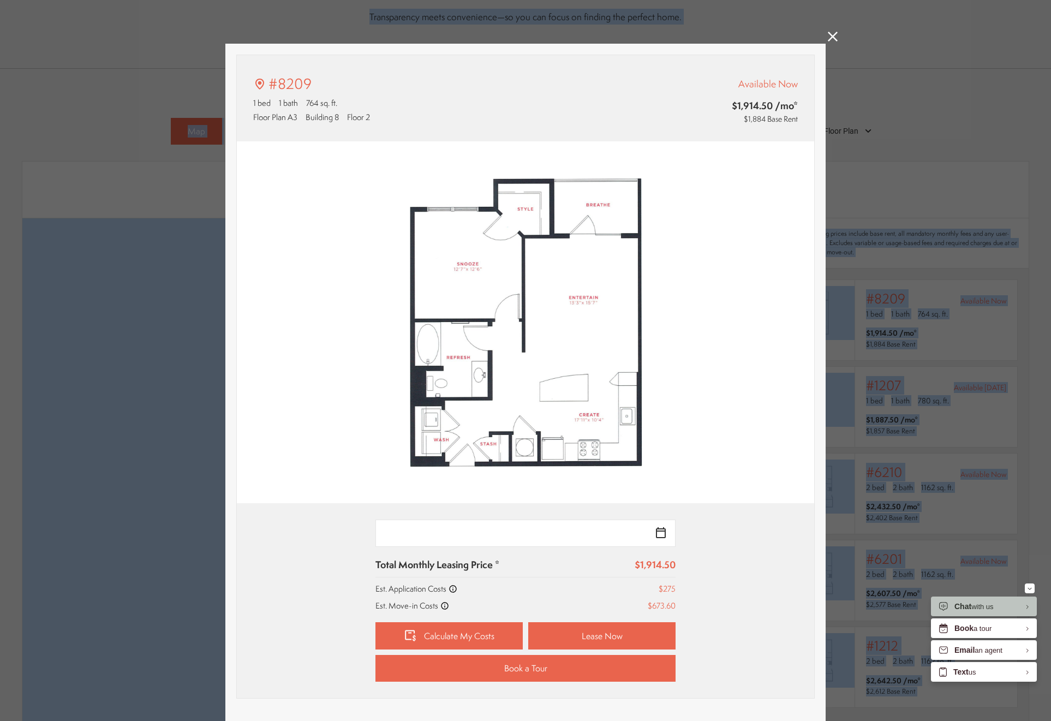
type input "**********"
click at [829, 41] on icon at bounding box center [833, 37] width 10 height 10
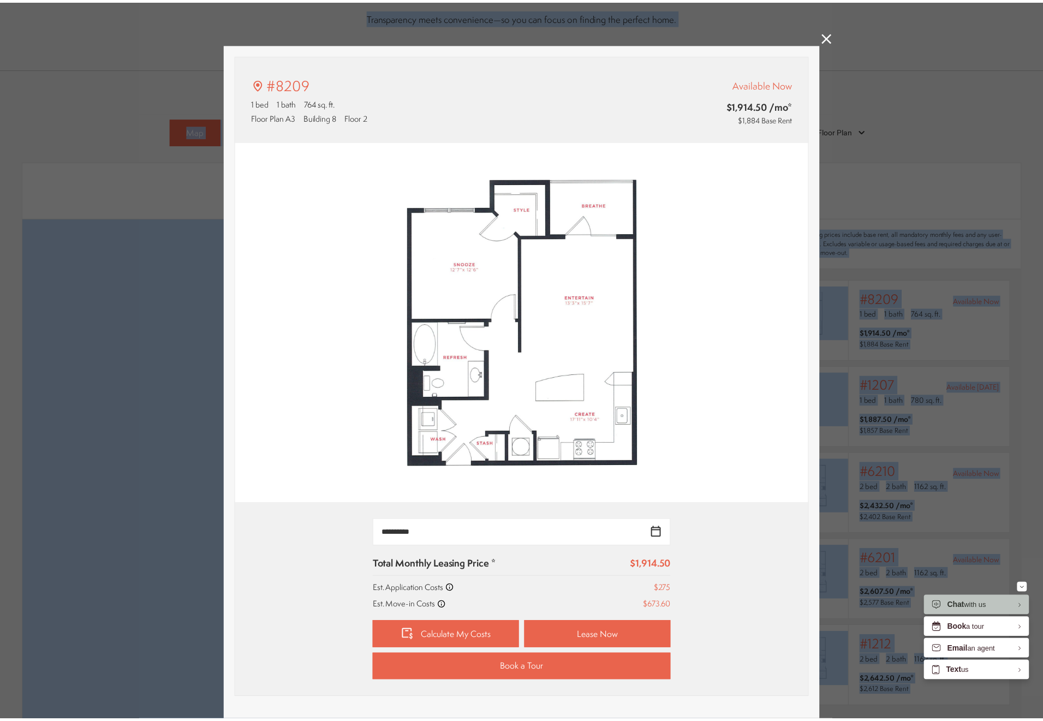
scroll to position [714, 0]
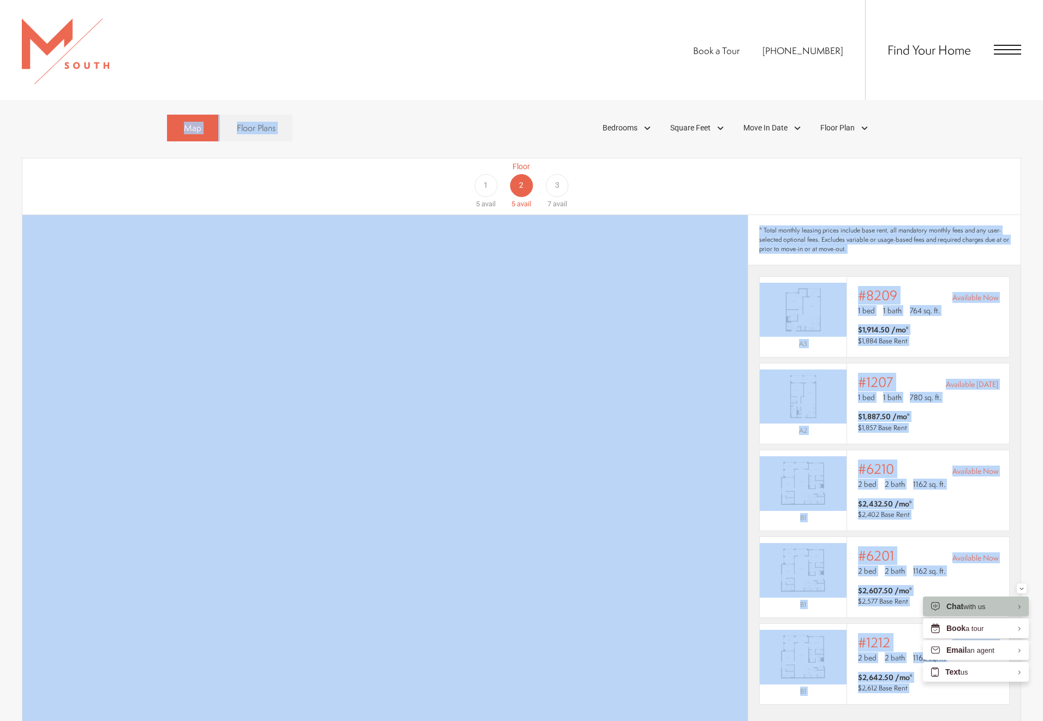
click at [644, 173] on div "Floor 1 5 avail Floor 2 5 avail Floor 3 7 avail" at bounding box center [967, 185] width 998 height 49
click at [963, 175] on div "Floor 1 5 avail Floor 2 5 avail Floor 3 7 avail" at bounding box center [967, 185] width 998 height 49
click at [1031, 169] on section "Map Floor Plans Bedrooms 1 Bedroom 2 Bedroom 3 Bedroom" at bounding box center [521, 458] width 1043 height 698
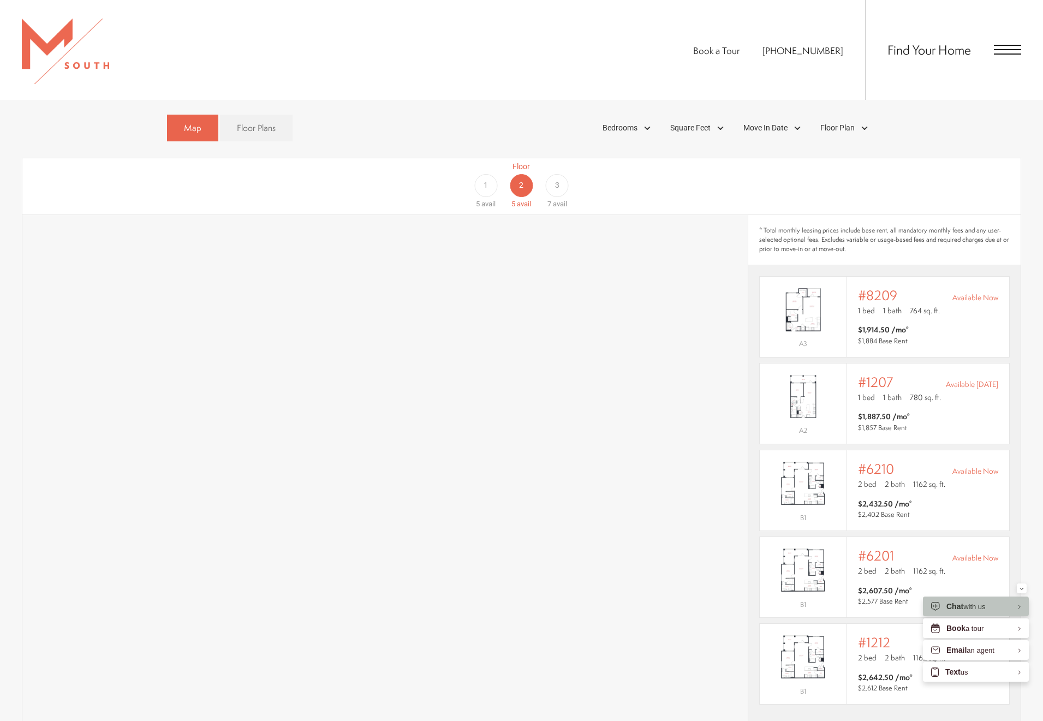
click at [560, 174] on div "3" at bounding box center [557, 185] width 23 height 23
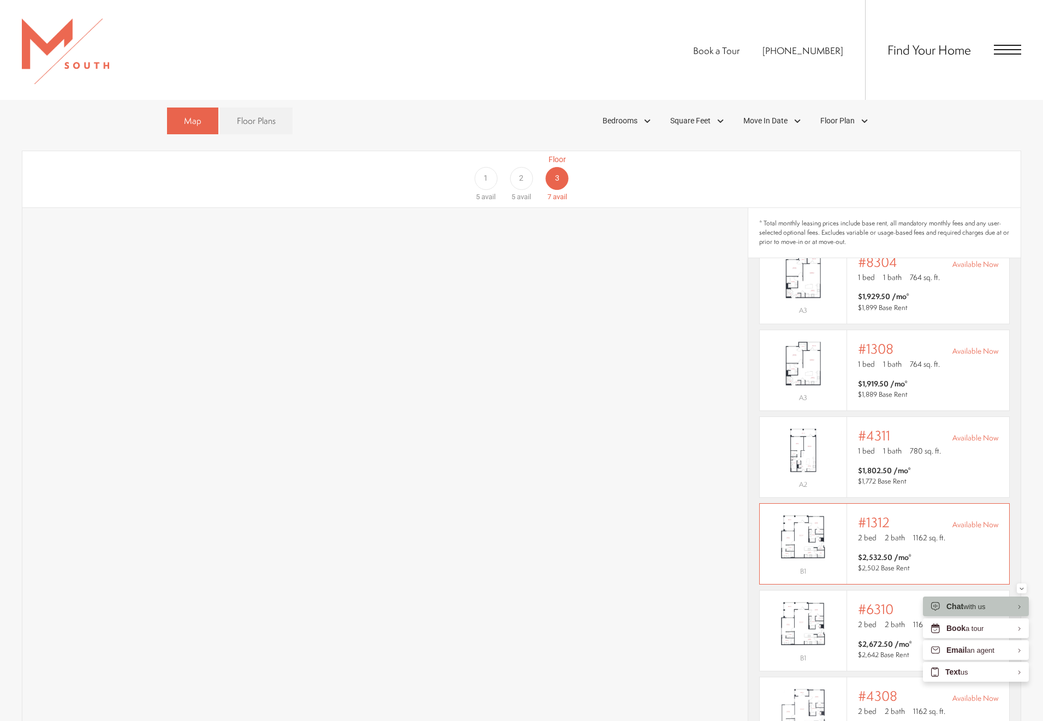
scroll to position [728, 0]
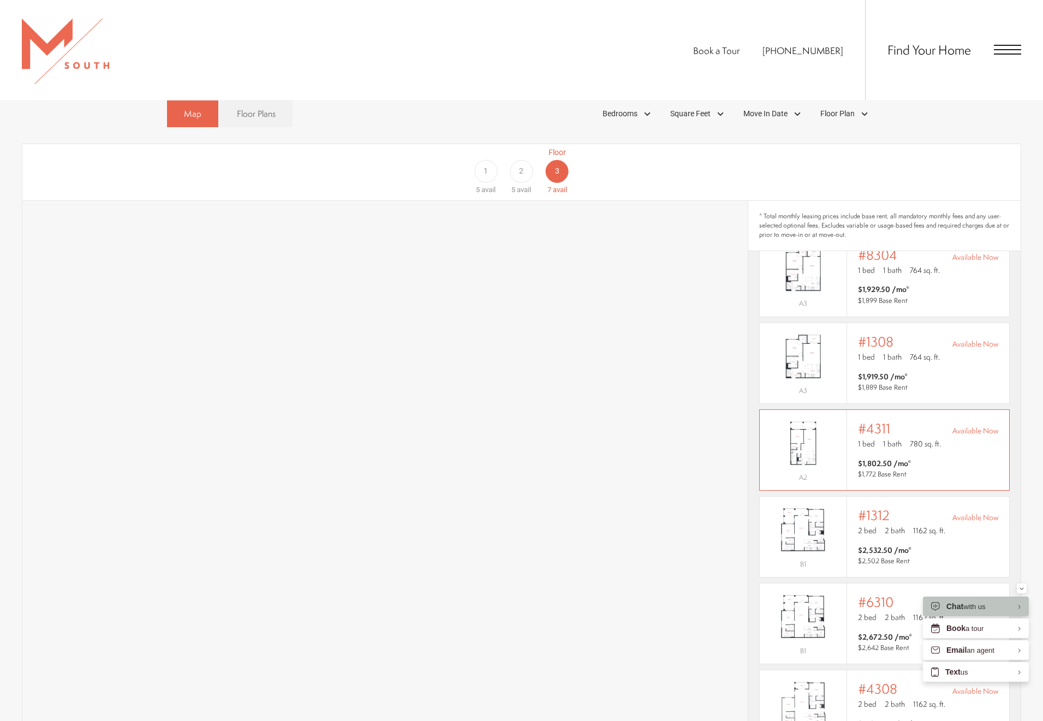
click at [863, 421] on span "#4311" at bounding box center [874, 428] width 32 height 15
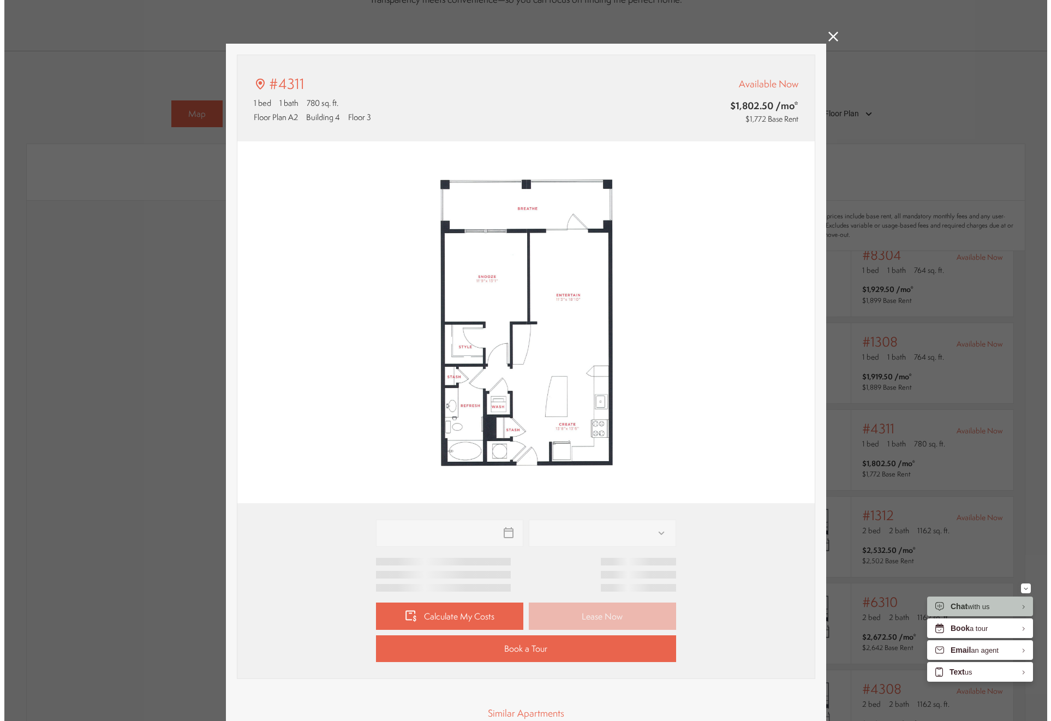
scroll to position [111, 0]
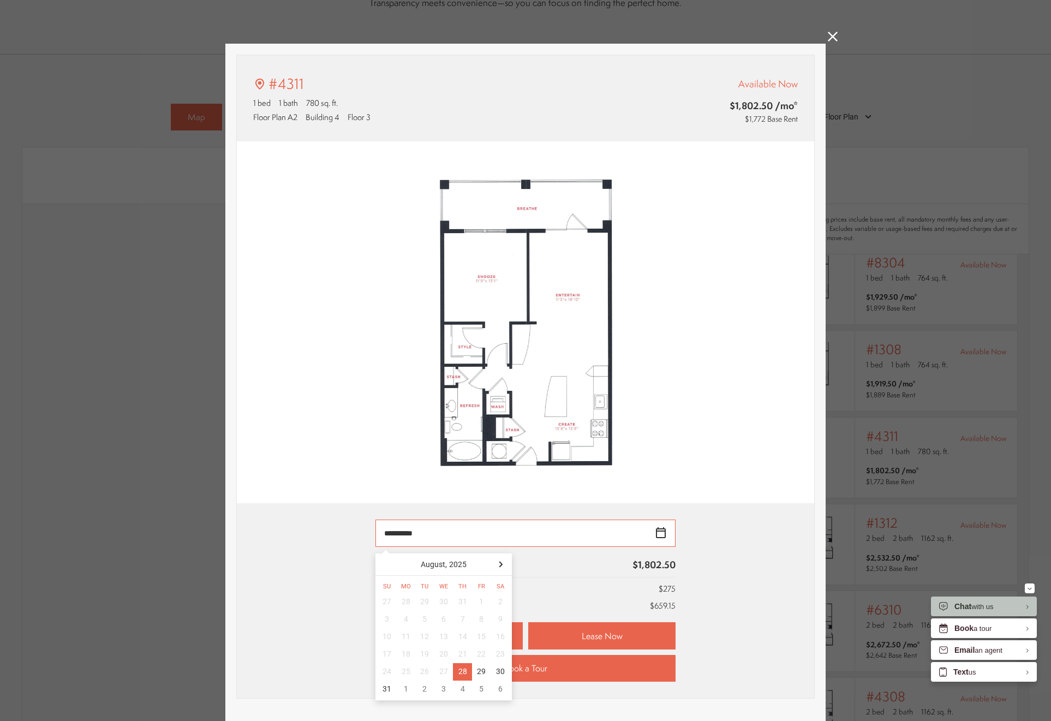
click at [655, 531] on input "**********" at bounding box center [525, 533] width 300 height 27
click at [502, 572] on div at bounding box center [500, 564] width 17 height 17
click at [474, 619] on div "12" at bounding box center [481, 619] width 19 height 17
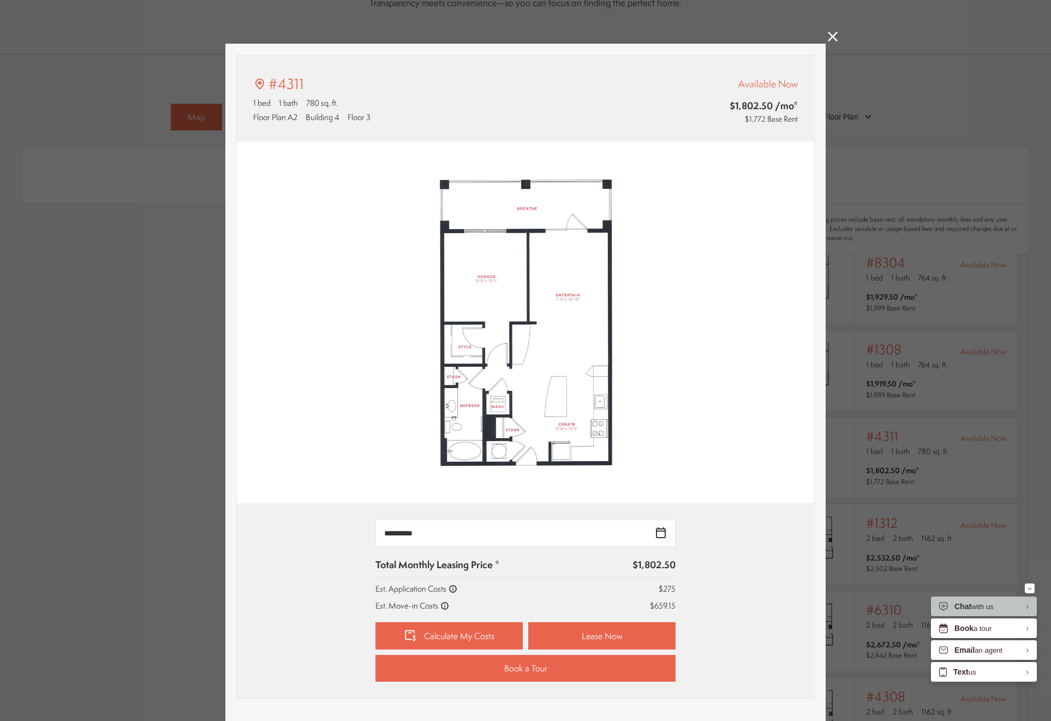
type input "**********"
drag, startPoint x: 827, startPoint y: 36, endPoint x: 941, endPoint y: 117, distance: 139.3
click at [833, 40] on icon at bounding box center [833, 37] width 10 height 10
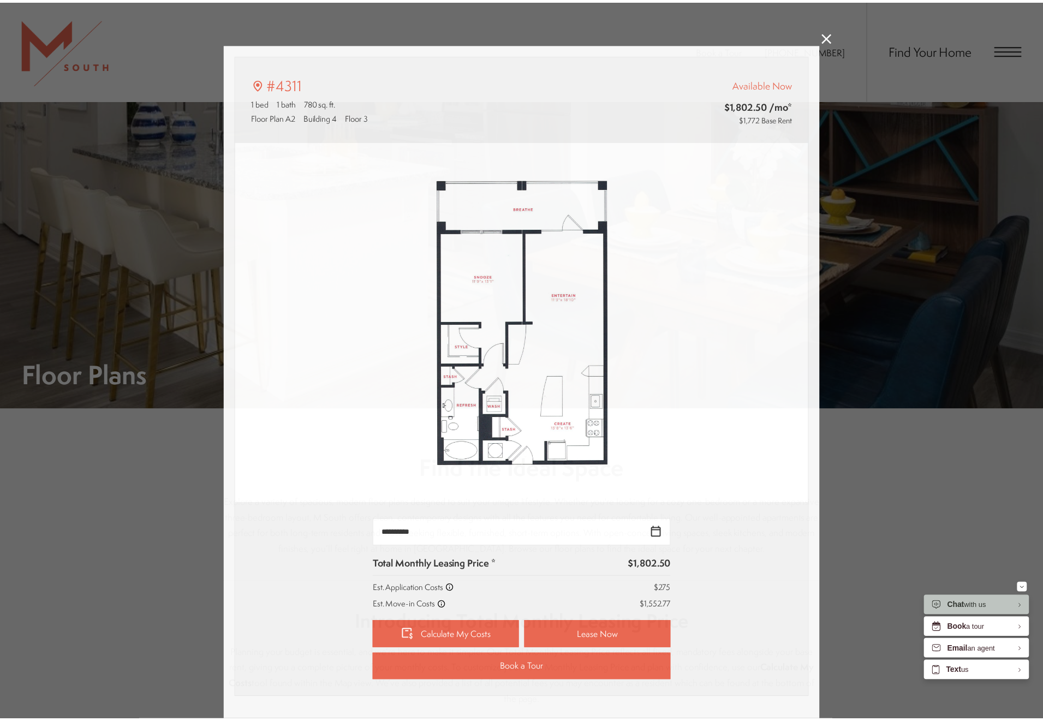
scroll to position [728, 0]
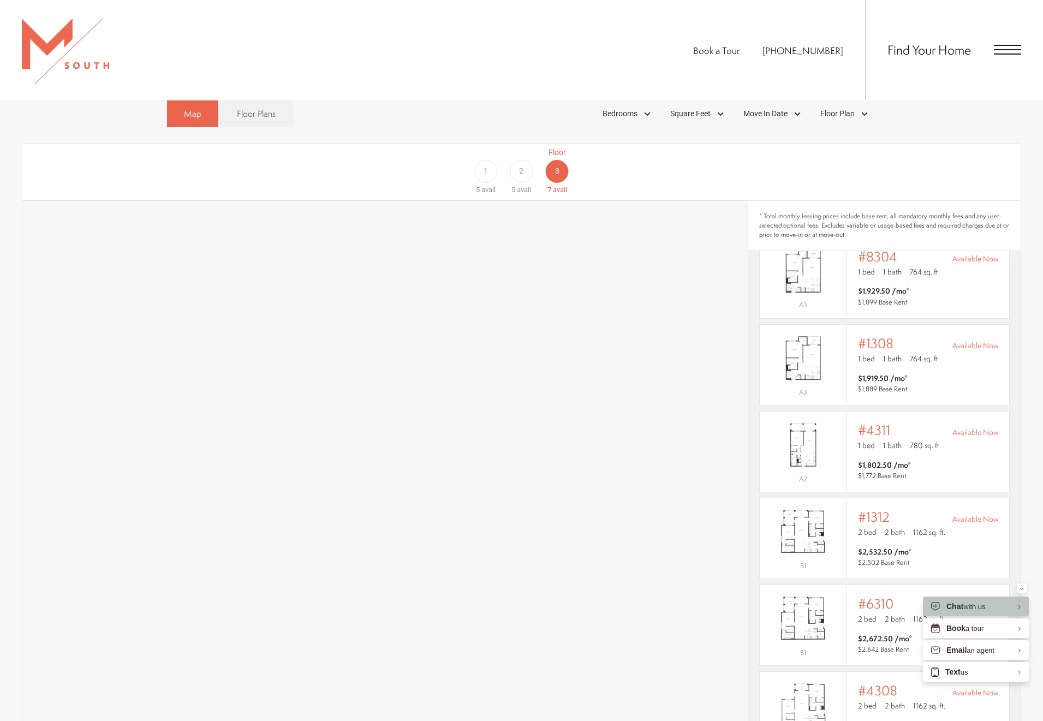
click at [832, 40] on ul "Book a Tour [PHONE_NUMBER]" at bounding box center [779, 50] width 172 height 100
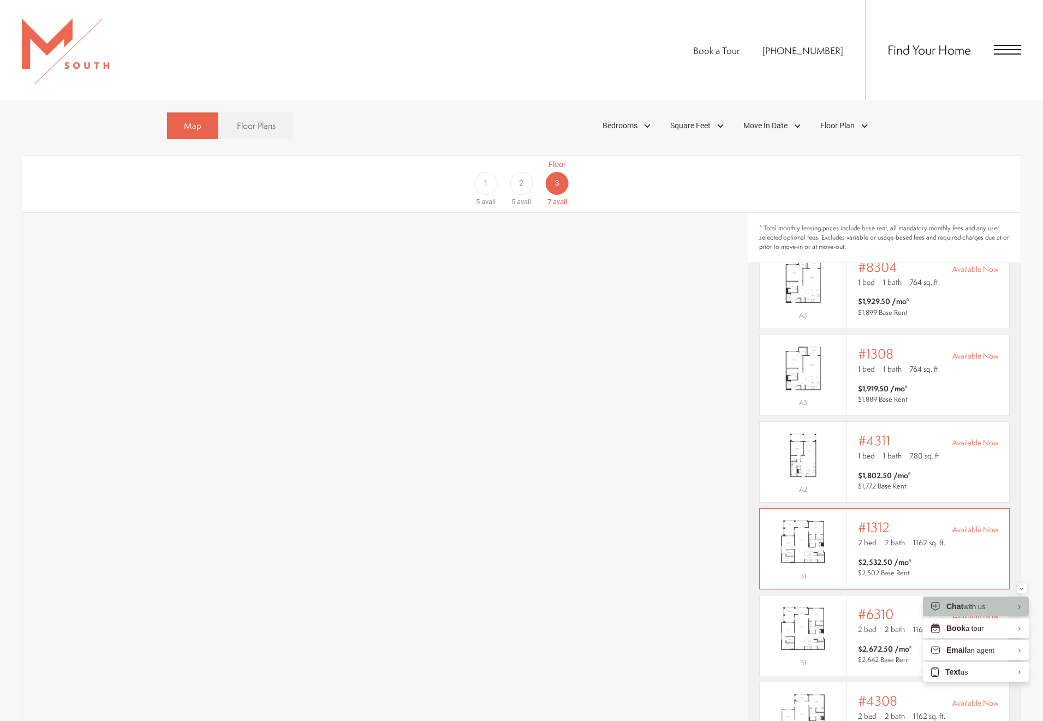
scroll to position [723, 0]
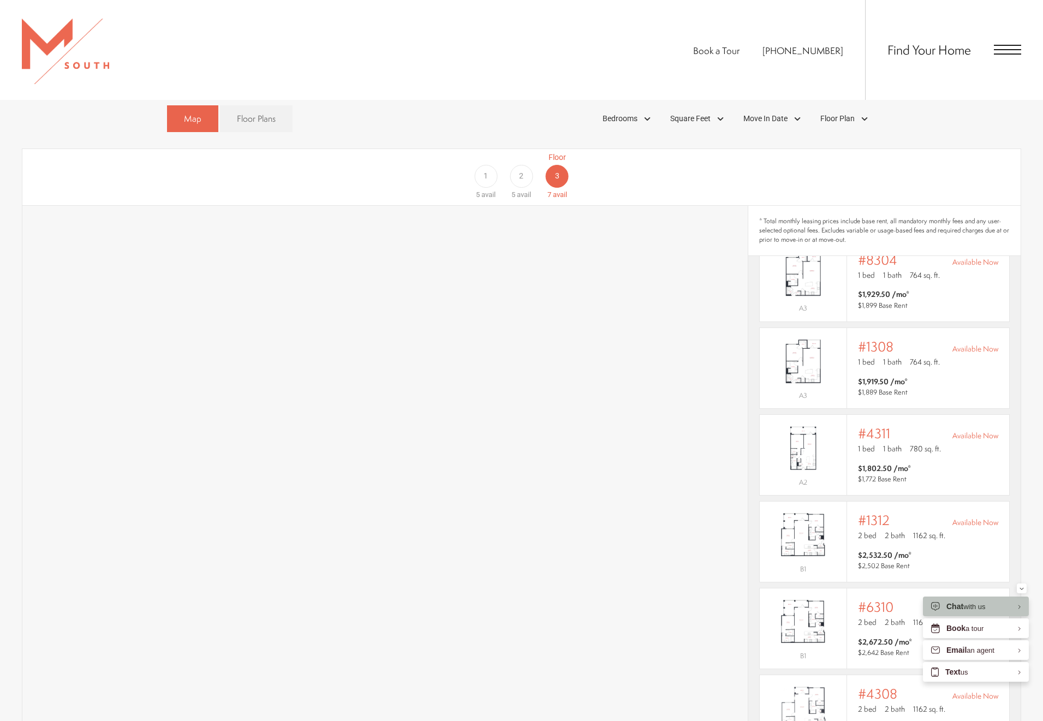
click at [518, 165] on div "2" at bounding box center [521, 176] width 23 height 23
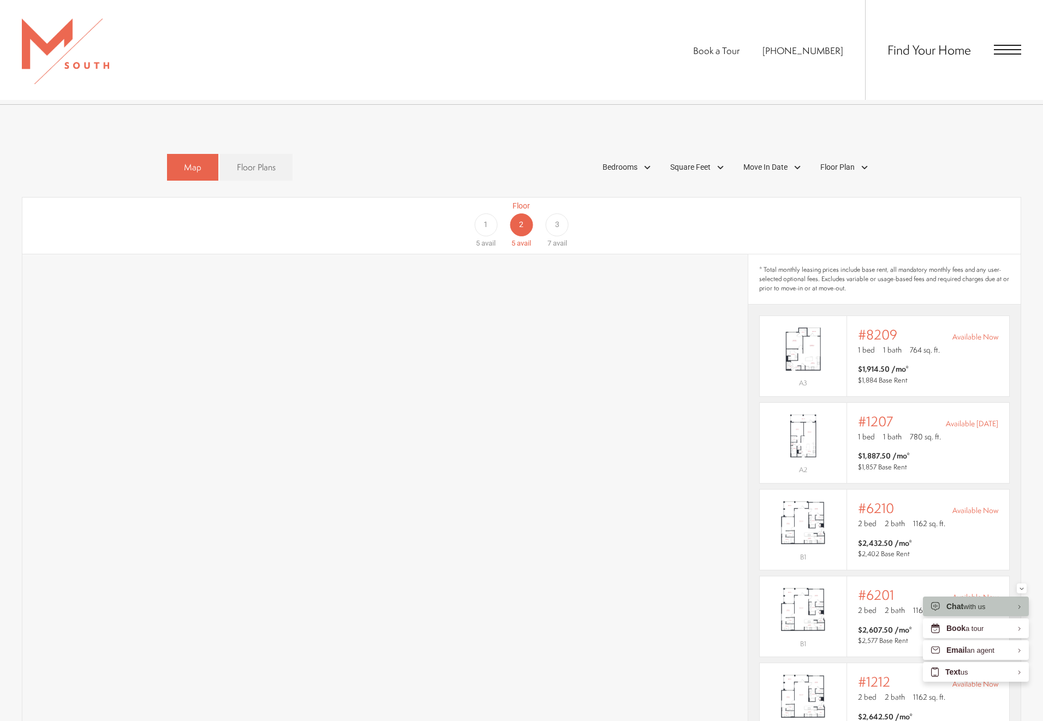
scroll to position [619, 0]
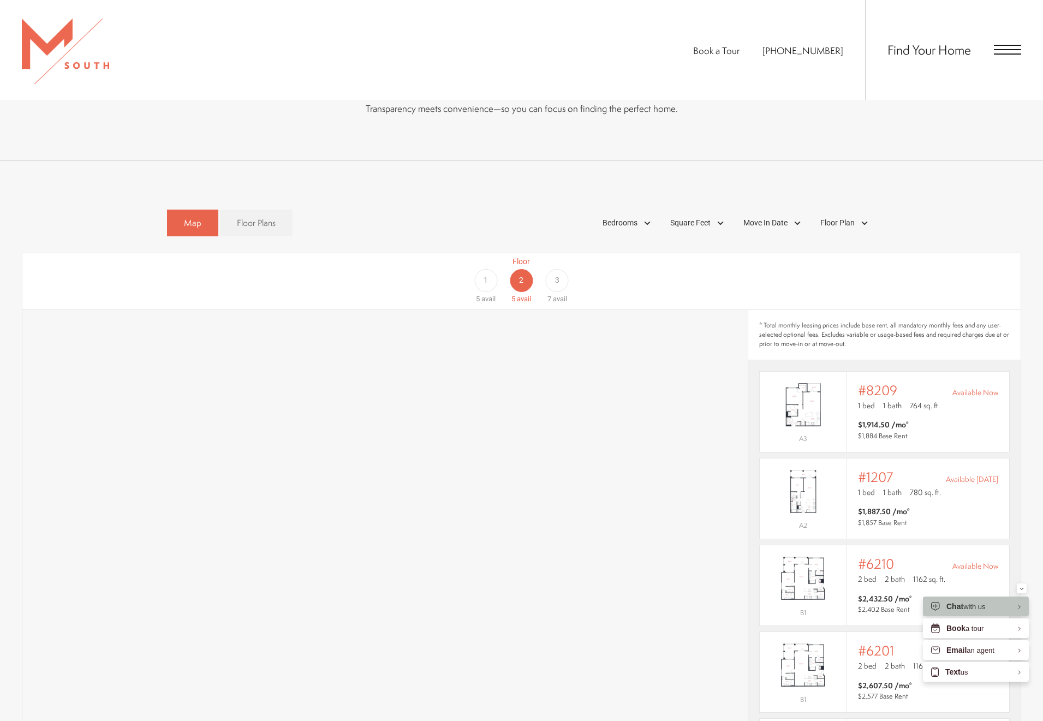
click at [482, 269] on div "1" at bounding box center [485, 280] width 23 height 23
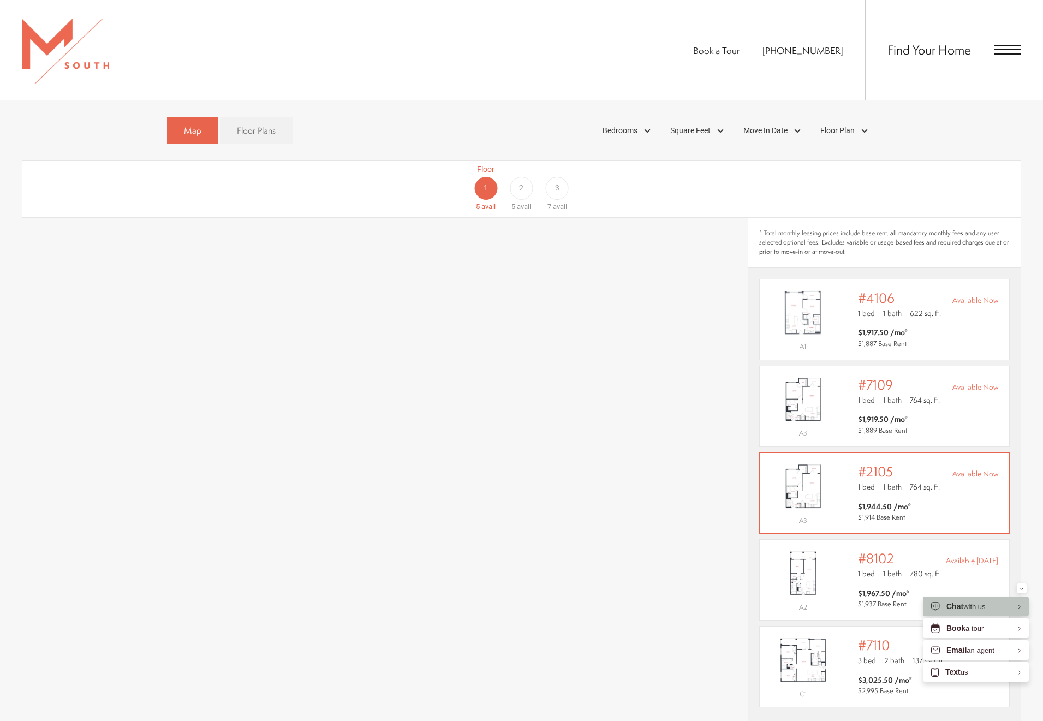
scroll to position [725, 0]
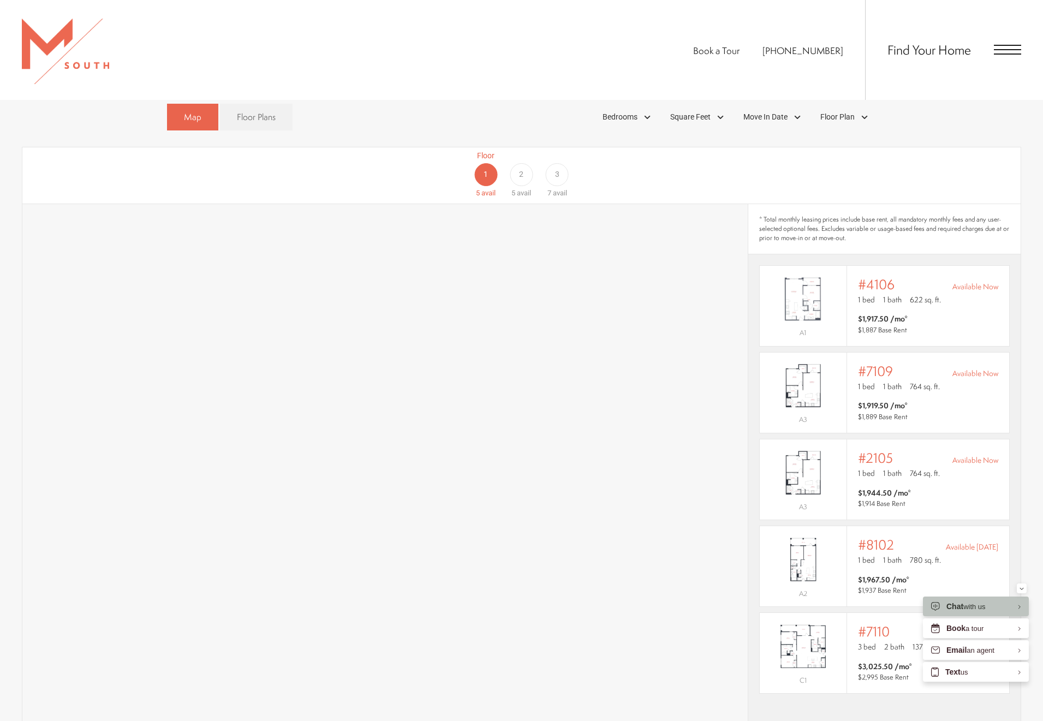
click at [567, 163] on div "3" at bounding box center [557, 174] width 23 height 23
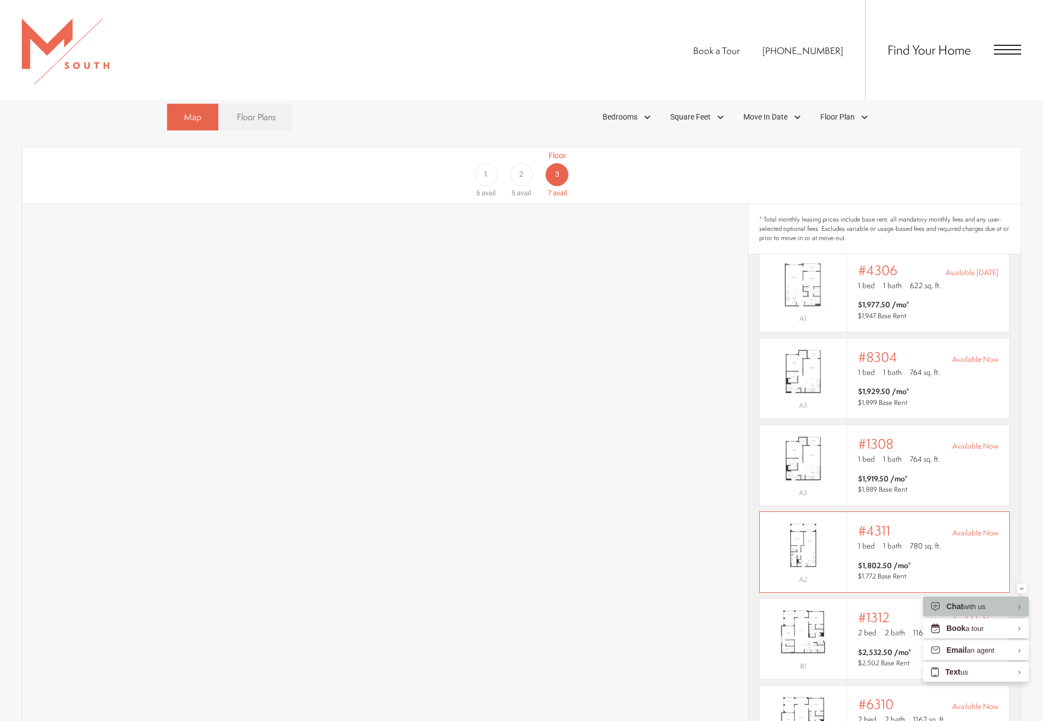
scroll to position [28, 0]
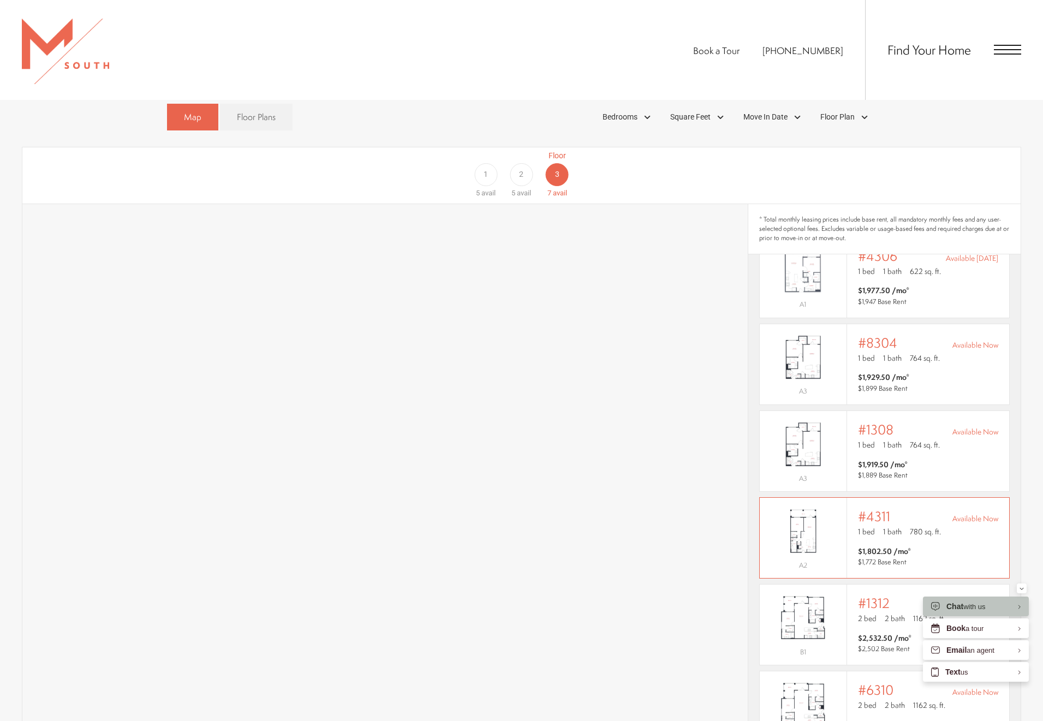
click at [861, 509] on span "#4311" at bounding box center [874, 516] width 32 height 15
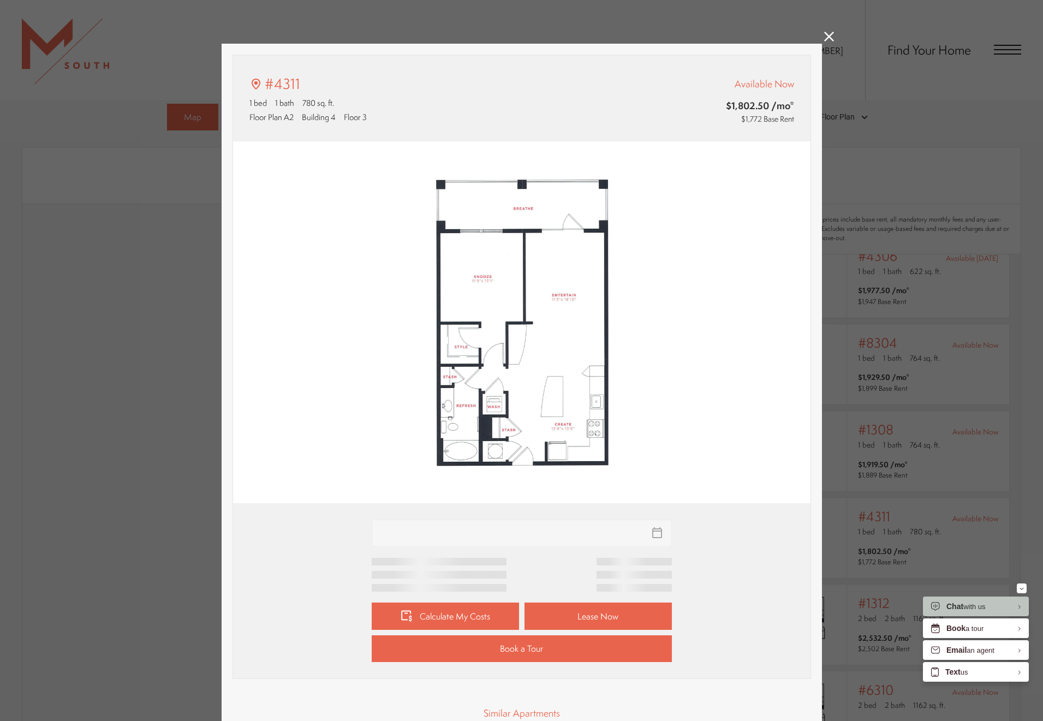
type input "**********"
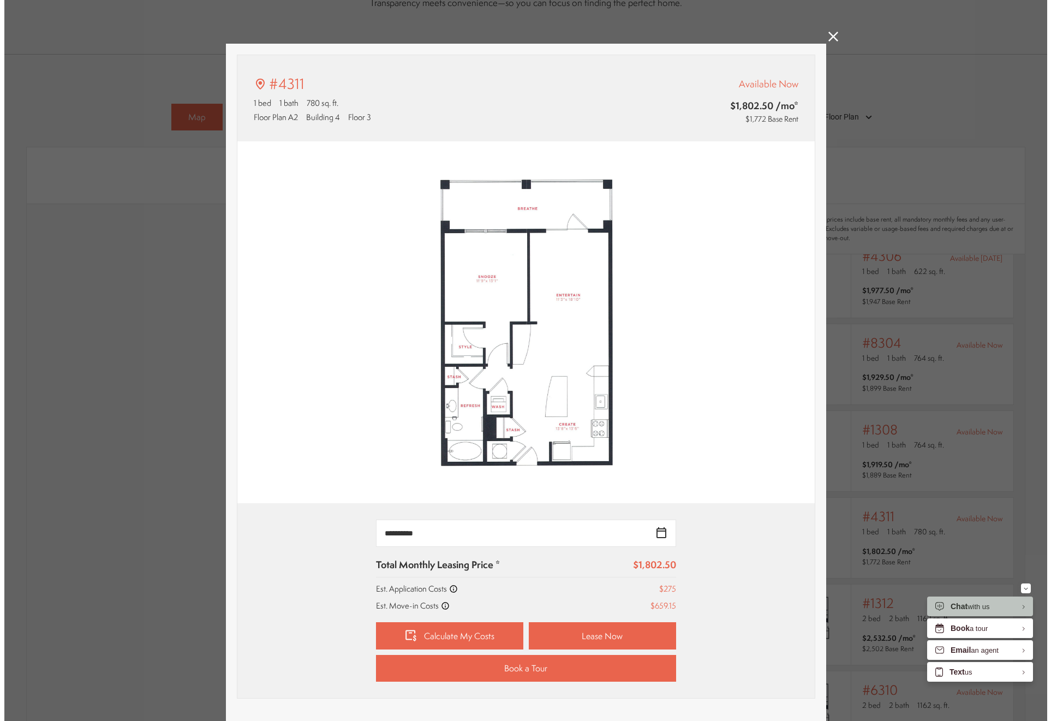
scroll to position [0, 0]
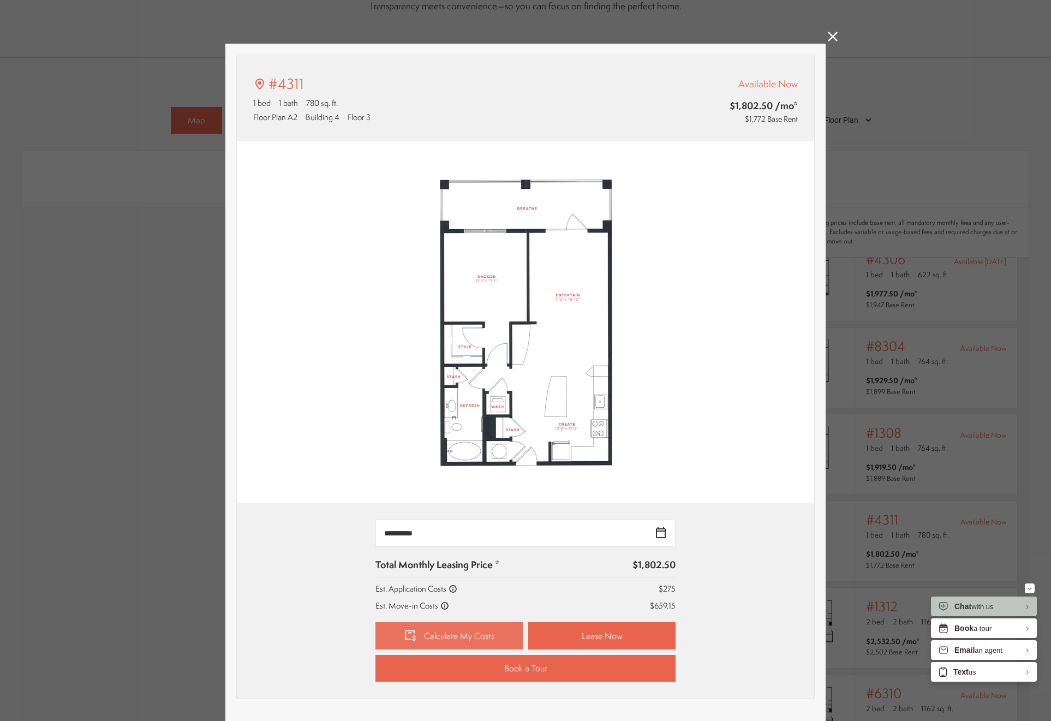
click at [431, 640] on link "Calculate My Costs" at bounding box center [448, 635] width 147 height 27
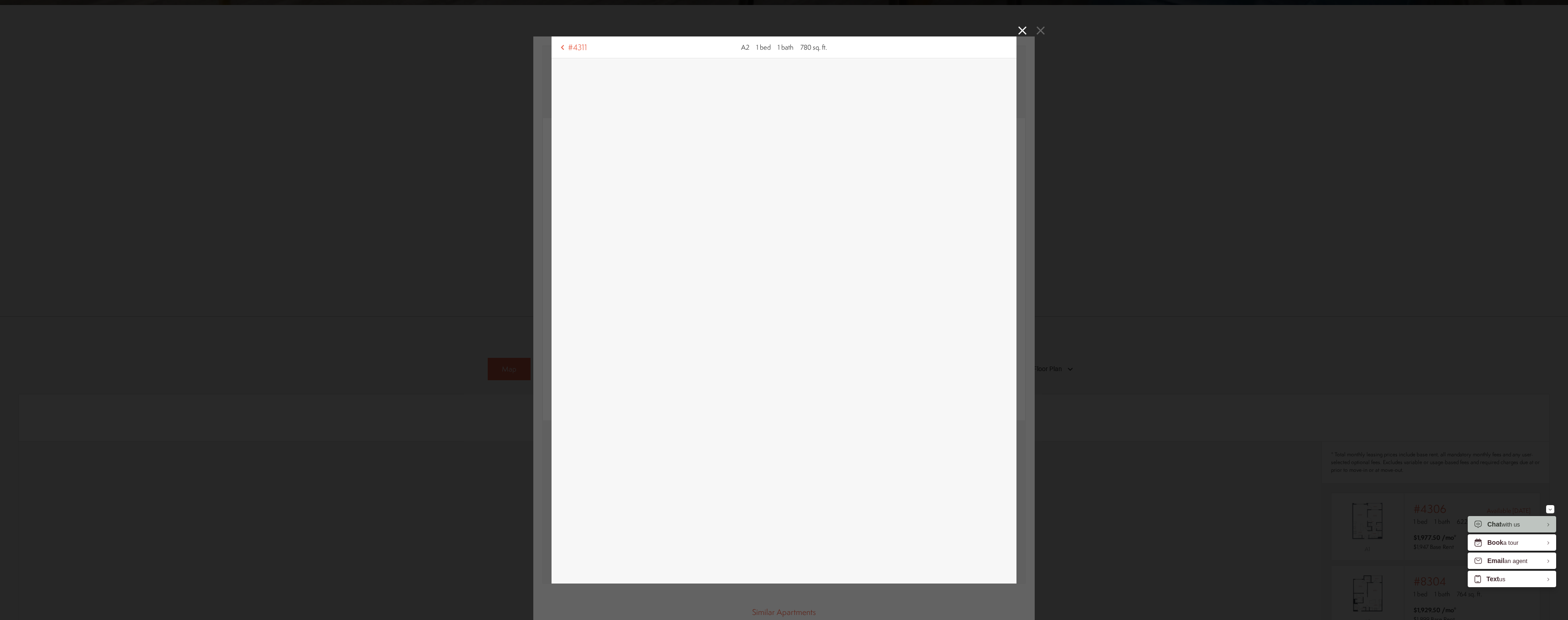
click at [870, 33] on icon at bounding box center [1022, 31] width 8 height 8
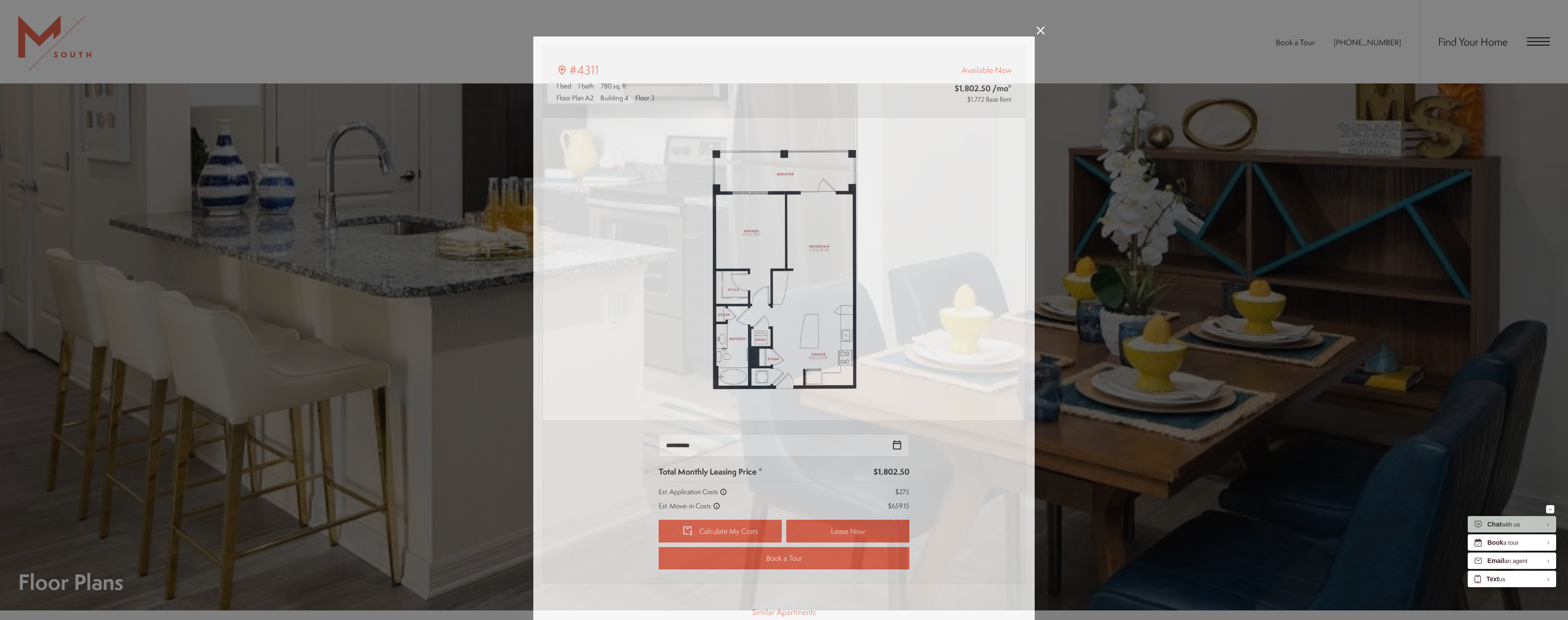
click at [870, 32] on div "#4311 1 bed 1 bath 780 sq. ft. Floor Plan A2 Building 4 Floor 3 Available Now $…" at bounding box center [784, 310] width 1568 height 620
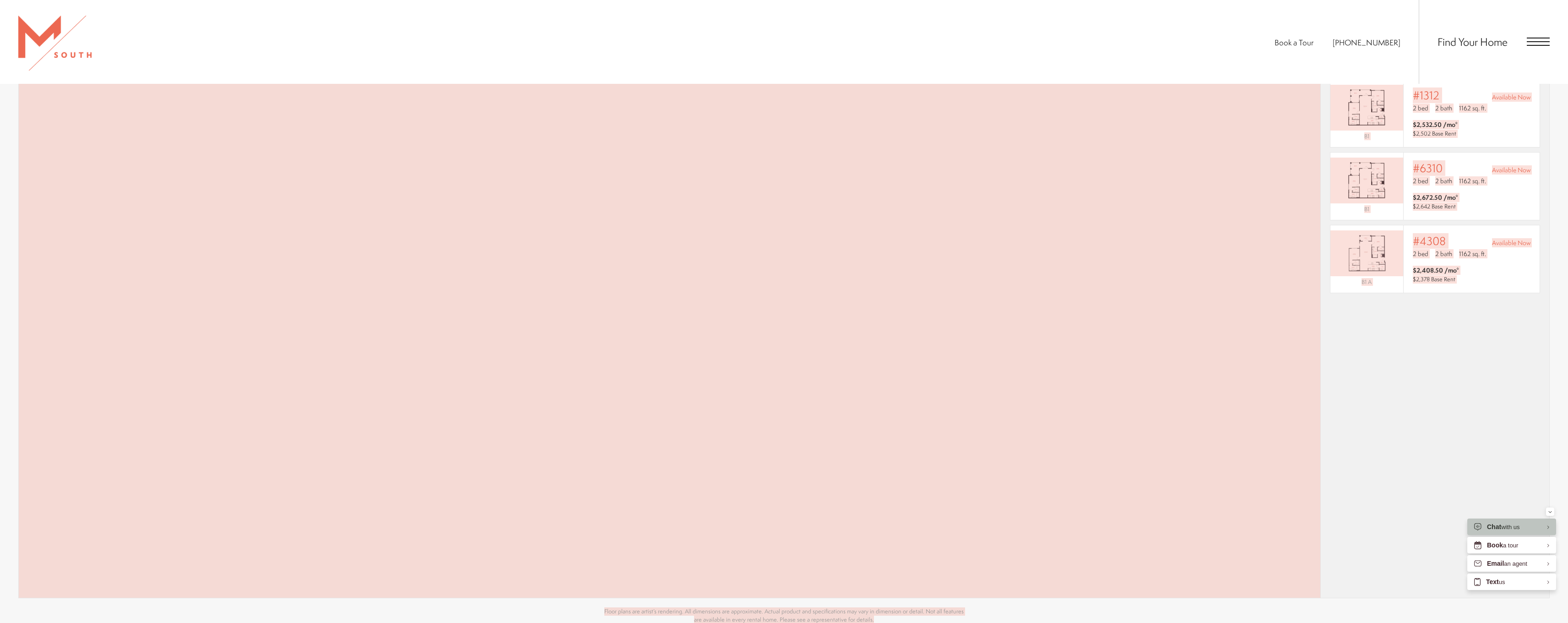
scroll to position [1319, 0]
